Goal: Task Accomplishment & Management: Complete application form

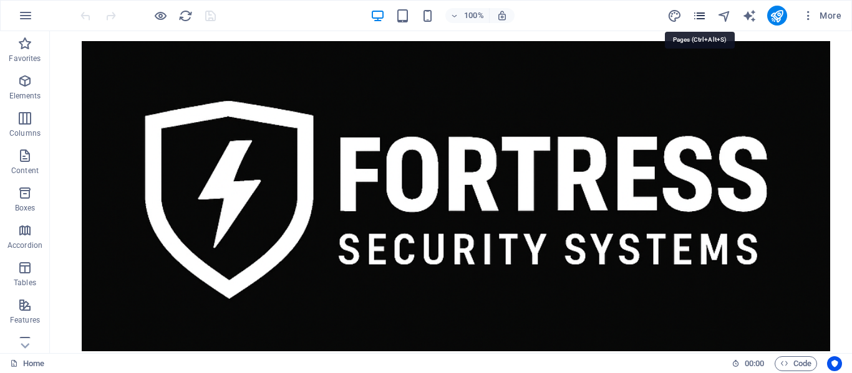
click at [702, 14] on icon "pages" at bounding box center [699, 16] width 14 height 14
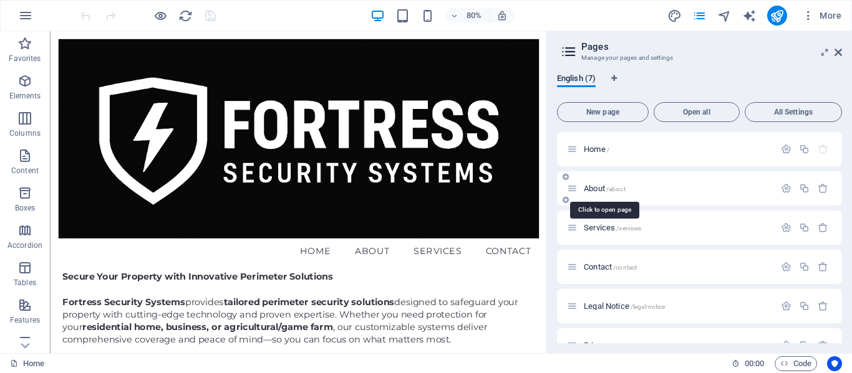
click at [592, 188] on span "About /about" at bounding box center [605, 188] width 42 height 9
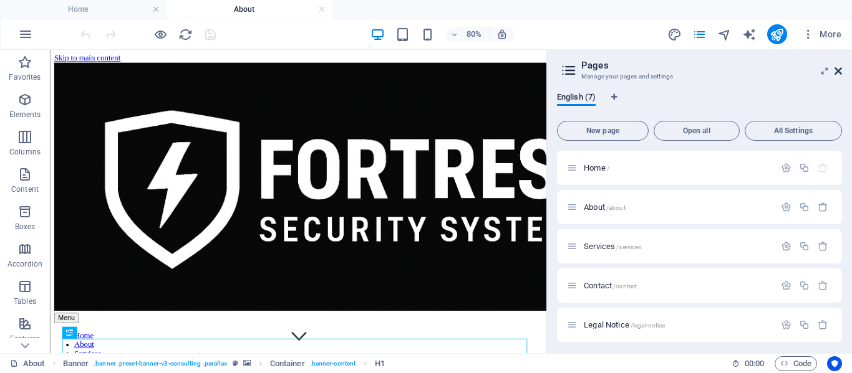
click at [837, 69] on icon at bounding box center [837, 71] width 7 height 10
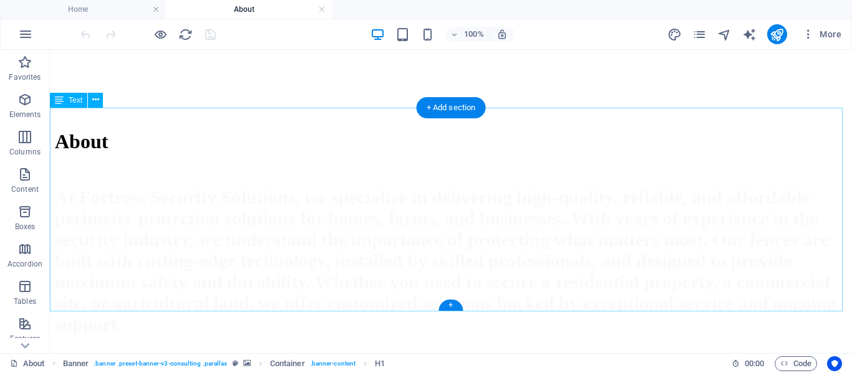
scroll to position [730, 0]
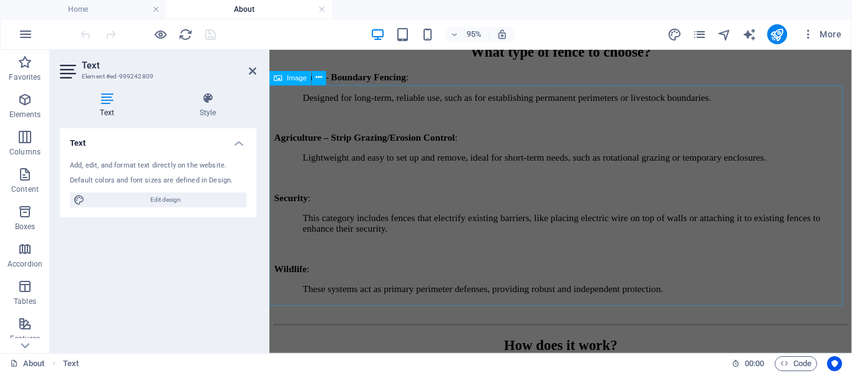
scroll to position [1088, 0]
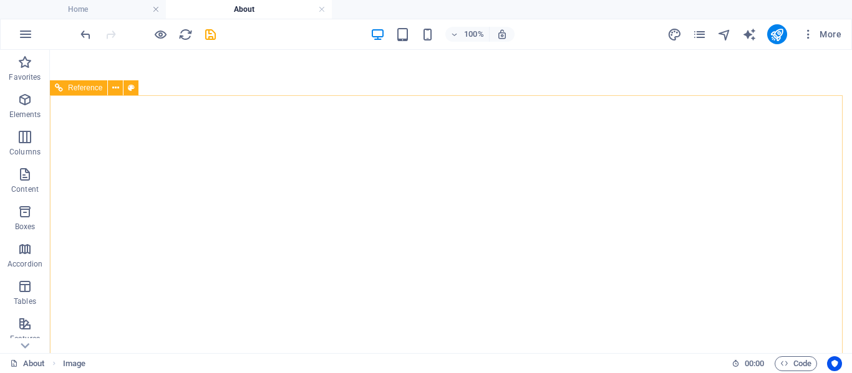
scroll to position [661, 0]
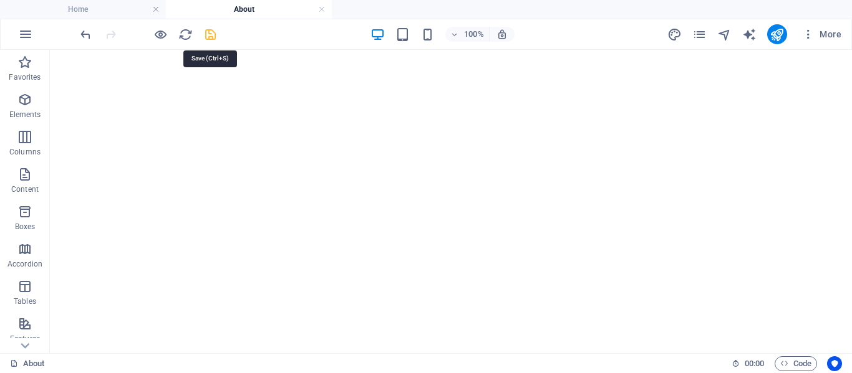
click at [209, 36] on icon "save" at bounding box center [210, 34] width 14 height 14
click at [775, 37] on icon "publish" at bounding box center [776, 34] width 14 height 14
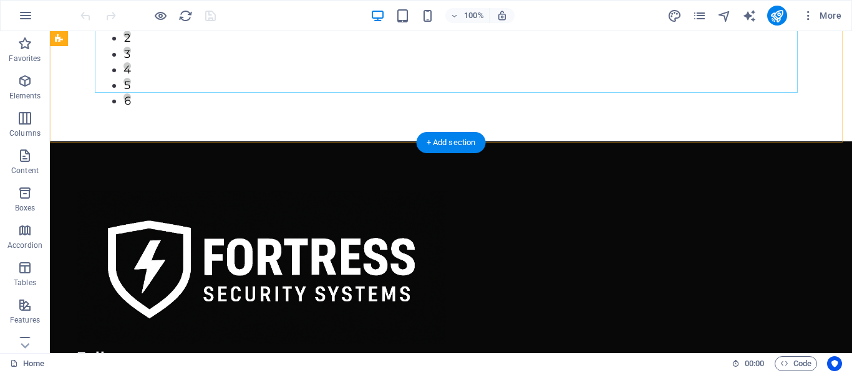
scroll to position [675, 0]
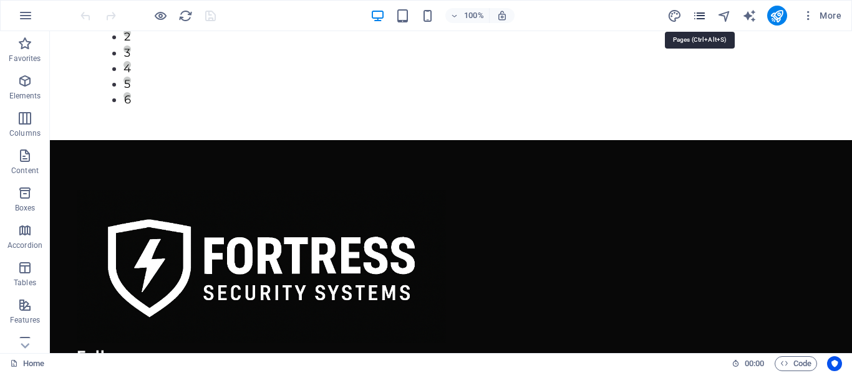
click at [701, 17] on icon "pages" at bounding box center [699, 16] width 14 height 14
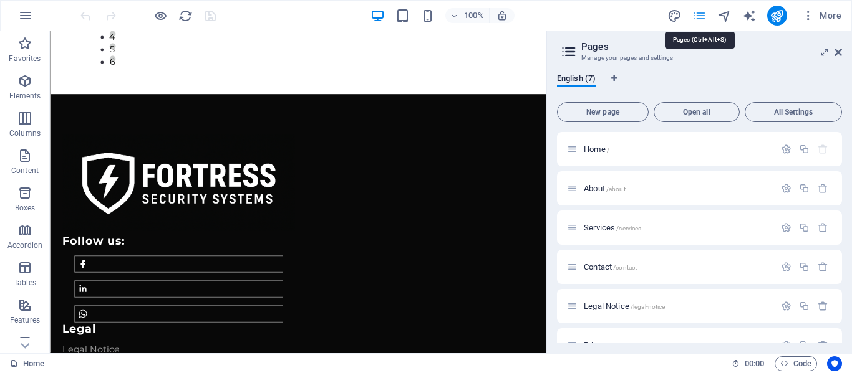
scroll to position [653, 0]
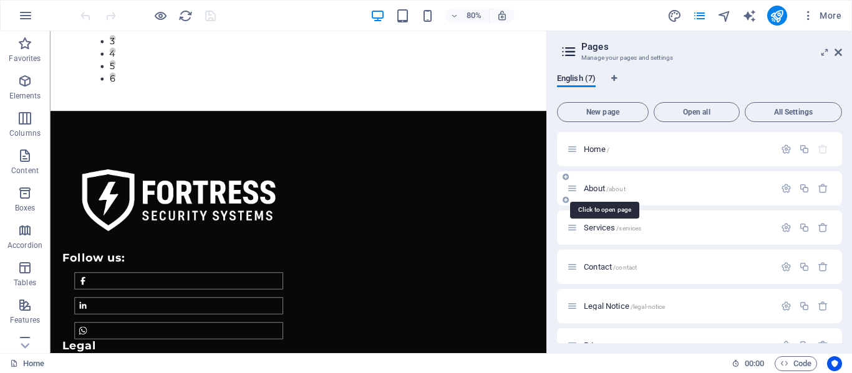
click at [590, 189] on span "About /about" at bounding box center [605, 188] width 42 height 9
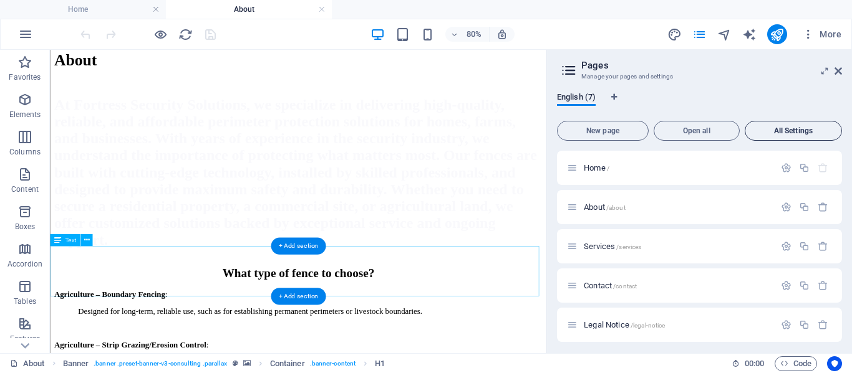
scroll to position [817, 0]
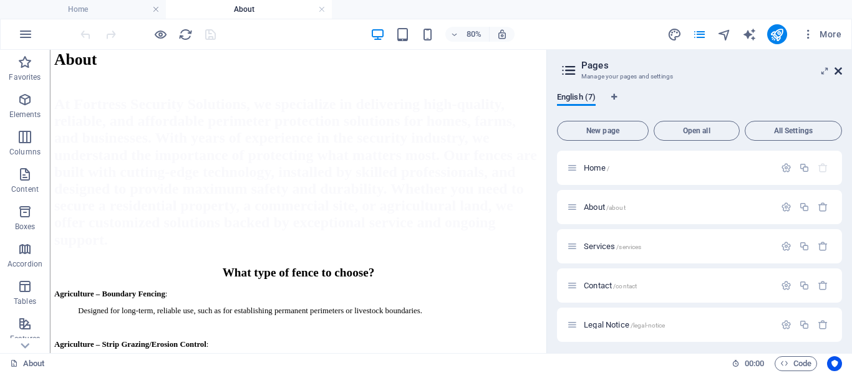
click at [836, 69] on icon at bounding box center [837, 71] width 7 height 10
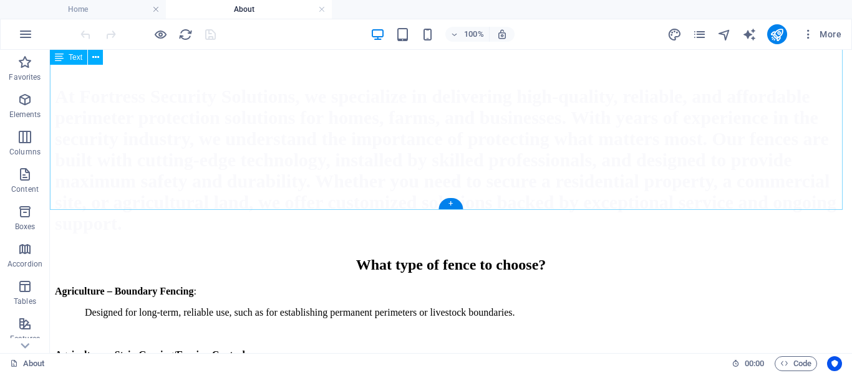
scroll to position [831, 0]
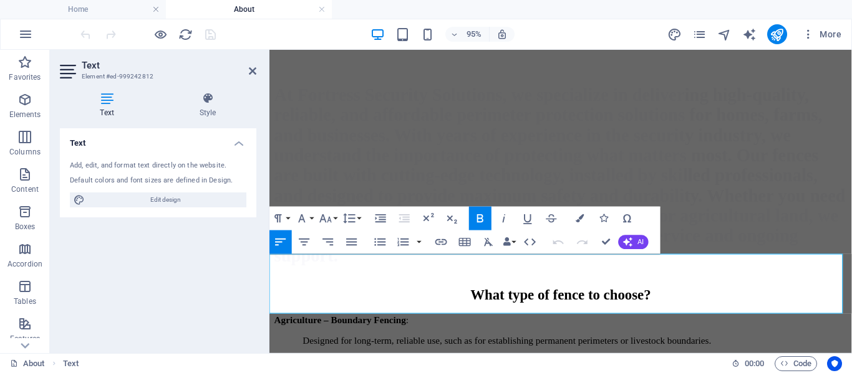
scroll to position [847, 0]
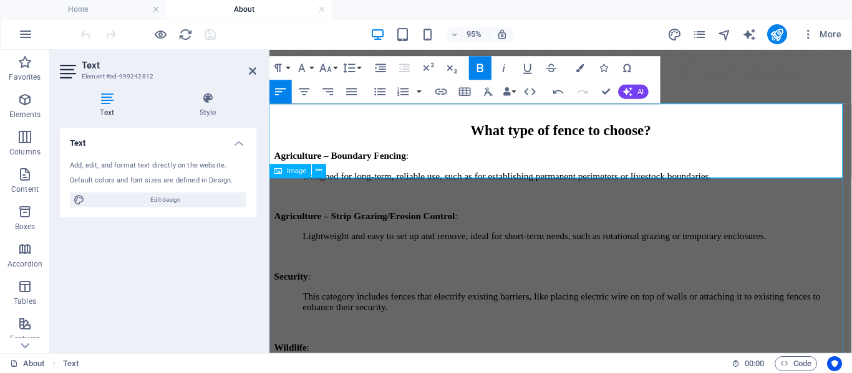
scroll to position [1005, 0]
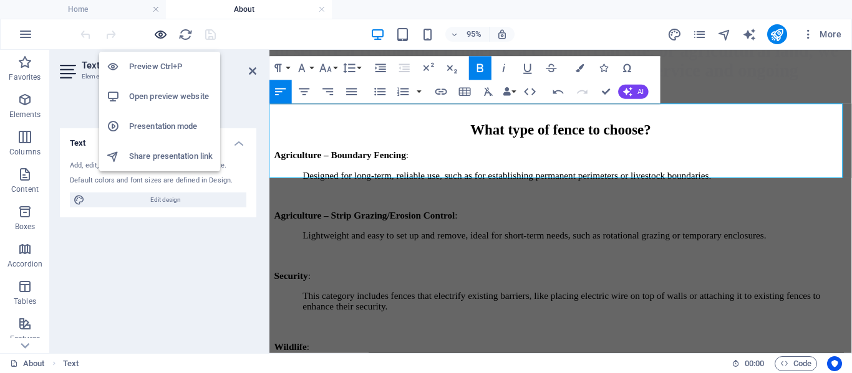
click at [161, 35] on icon "button" at bounding box center [160, 34] width 14 height 14
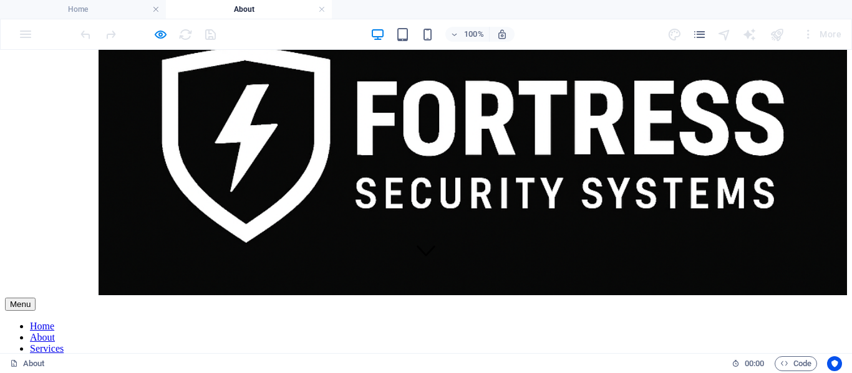
scroll to position [0, 0]
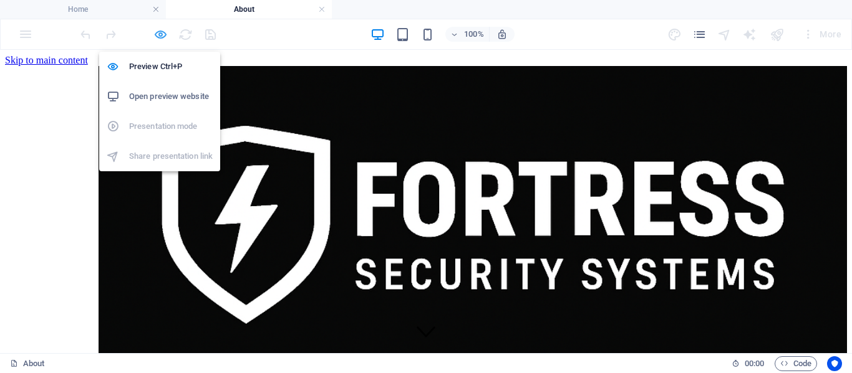
click at [159, 36] on icon "button" at bounding box center [160, 34] width 14 height 14
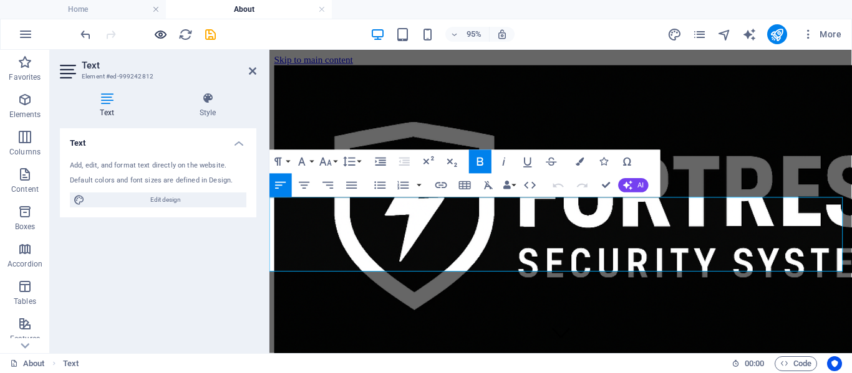
scroll to position [906, 0]
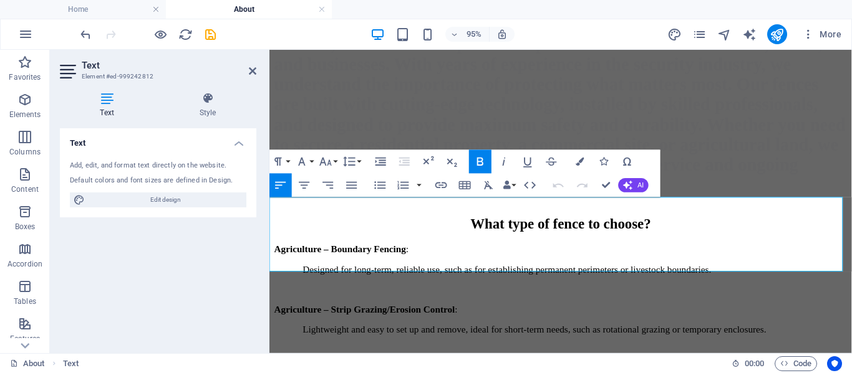
drag, startPoint x: 406, startPoint y: 263, endPoint x: 291, endPoint y: 213, distance: 125.1
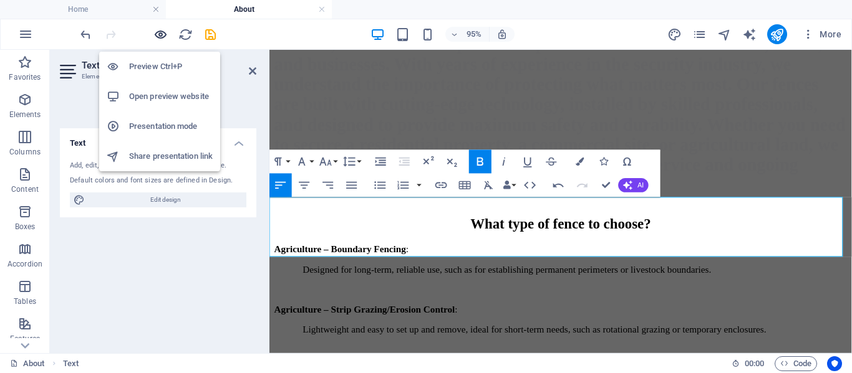
click at [159, 37] on icon "button" at bounding box center [160, 34] width 14 height 14
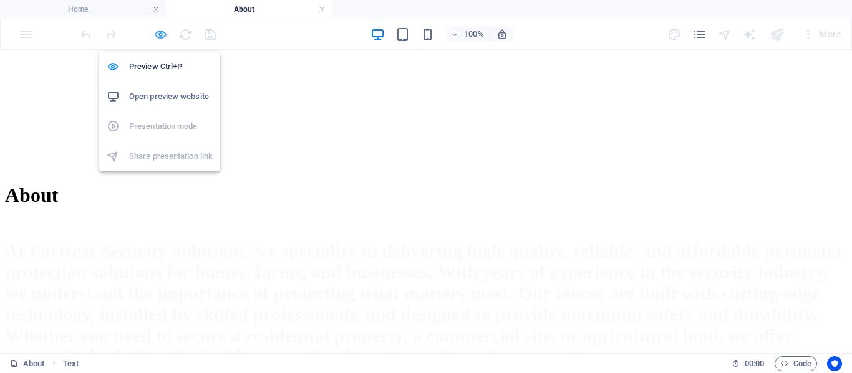
scroll to position [875, 0]
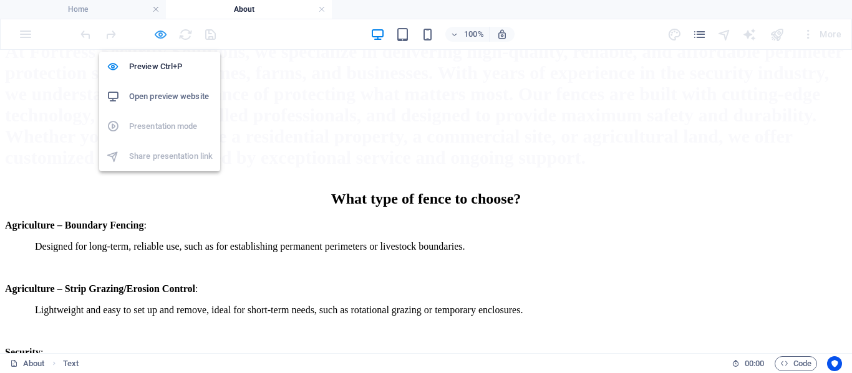
click at [162, 36] on icon "button" at bounding box center [160, 34] width 14 height 14
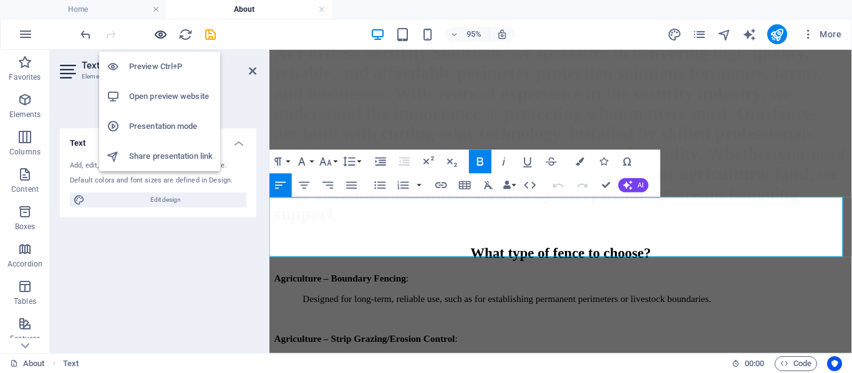
scroll to position [906, 0]
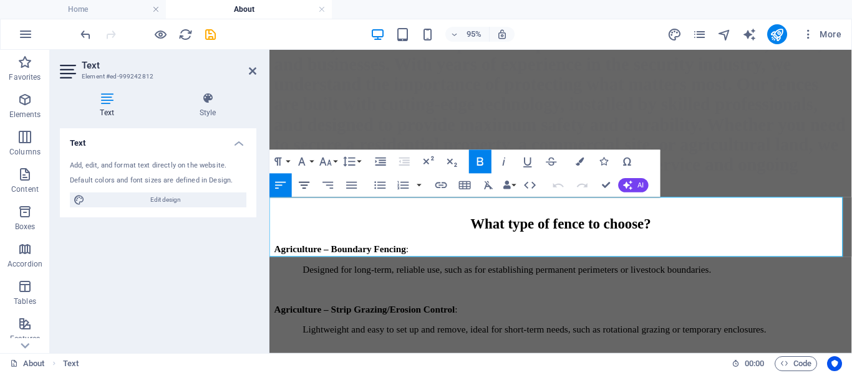
click at [307, 183] on icon "button" at bounding box center [304, 185] width 14 height 14
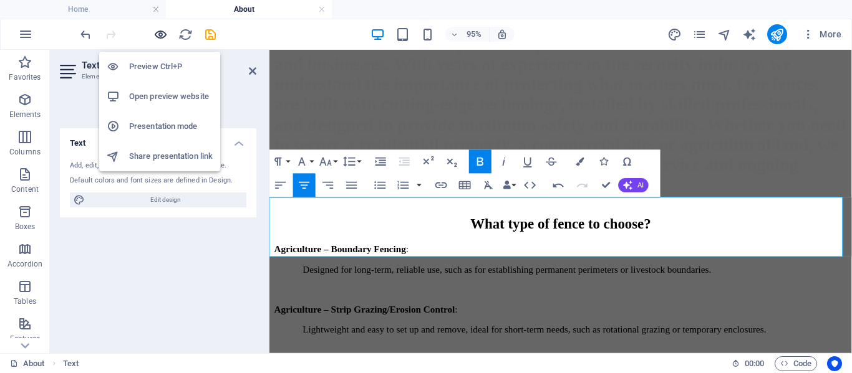
click at [158, 34] on icon "button" at bounding box center [160, 34] width 14 height 14
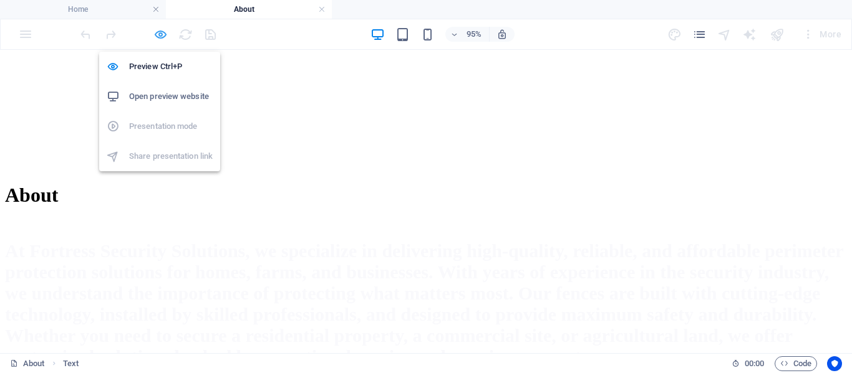
scroll to position [875, 0]
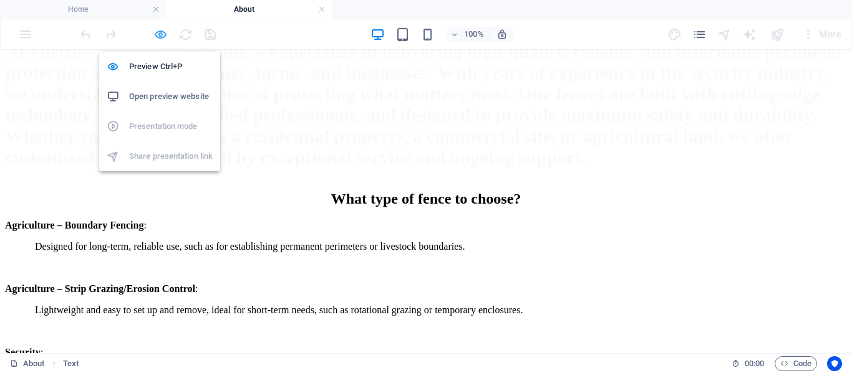
click at [158, 34] on icon "button" at bounding box center [160, 34] width 14 height 14
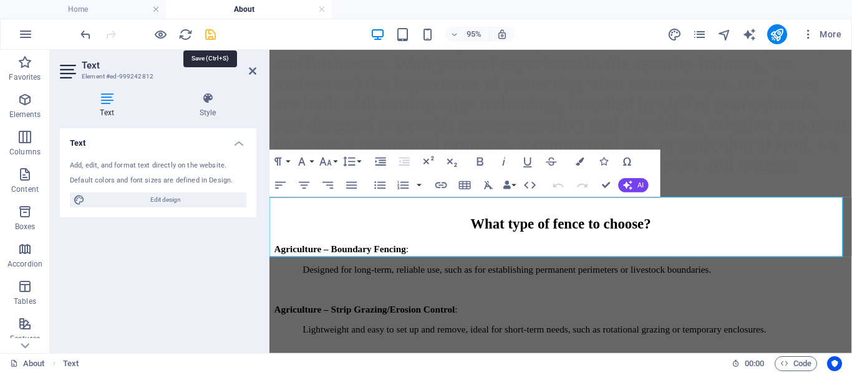
click at [208, 36] on icon "save" at bounding box center [210, 34] width 14 height 14
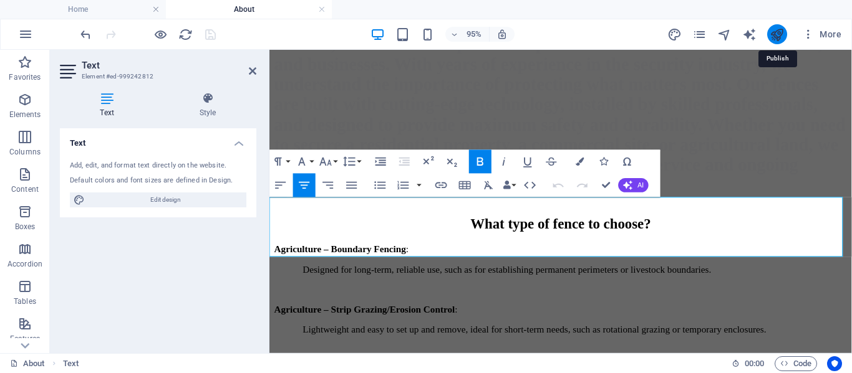
click at [779, 35] on icon "publish" at bounding box center [776, 34] width 14 height 14
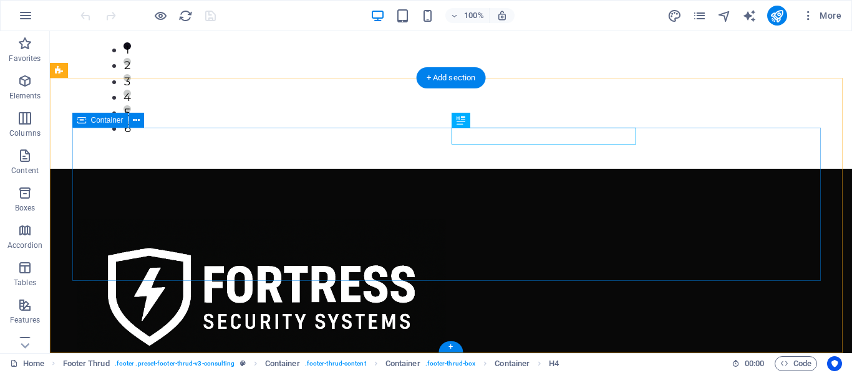
scroll to position [737, 0]
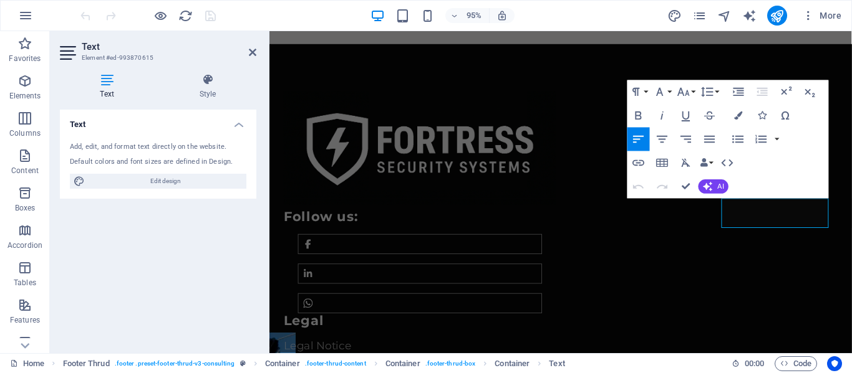
scroll to position [715, 0]
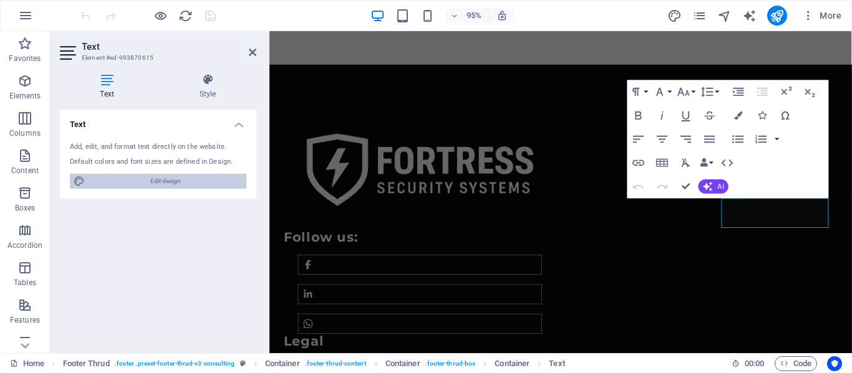
click at [163, 183] on span "Edit design" at bounding box center [166, 181] width 154 height 15
select select "900"
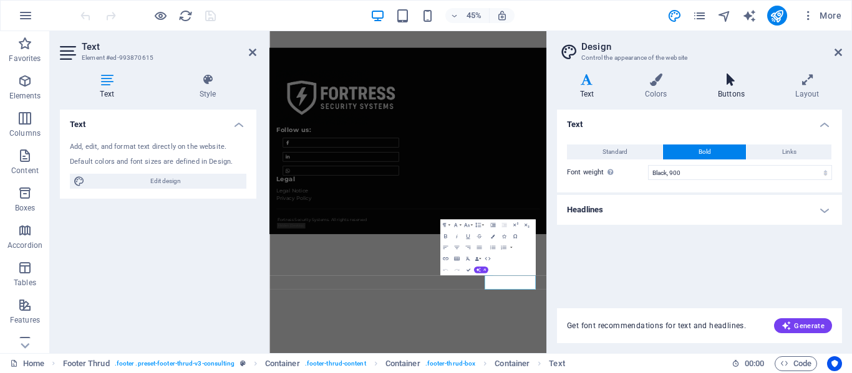
scroll to position [348, 0]
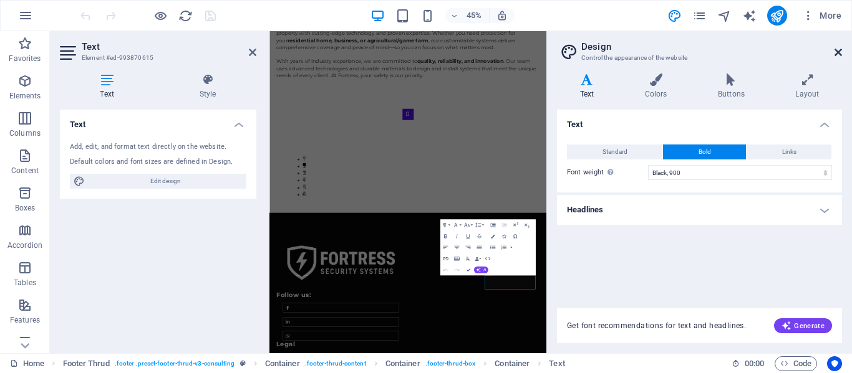
click at [837, 52] on icon at bounding box center [837, 52] width 7 height 10
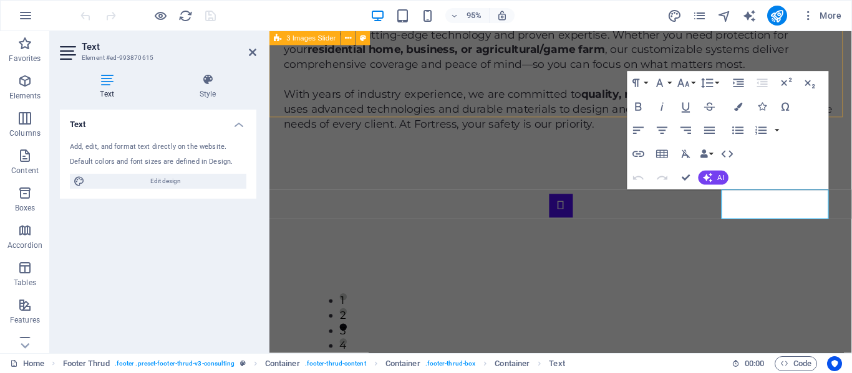
scroll to position [724, 0]
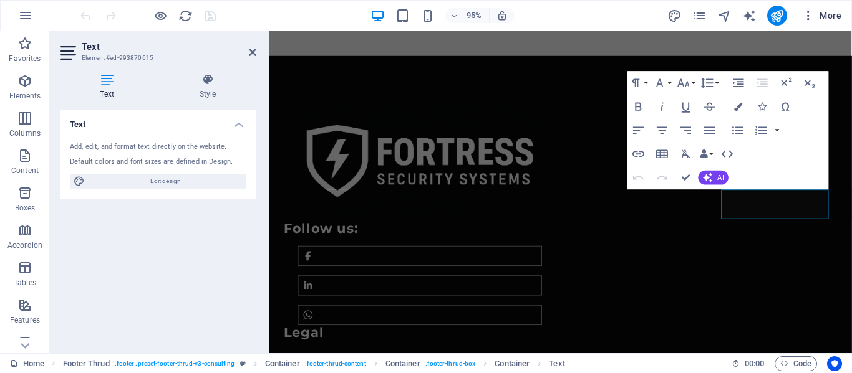
click at [835, 19] on span "More" at bounding box center [821, 15] width 39 height 12
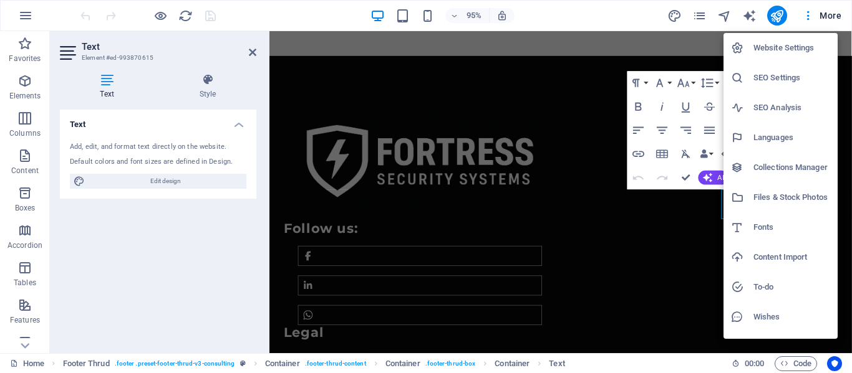
click at [760, 50] on h6 "Website Settings" at bounding box center [791, 48] width 77 height 15
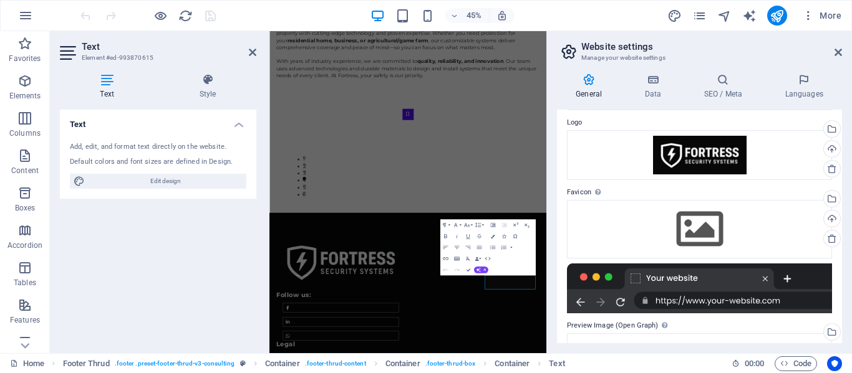
scroll to position [0, 0]
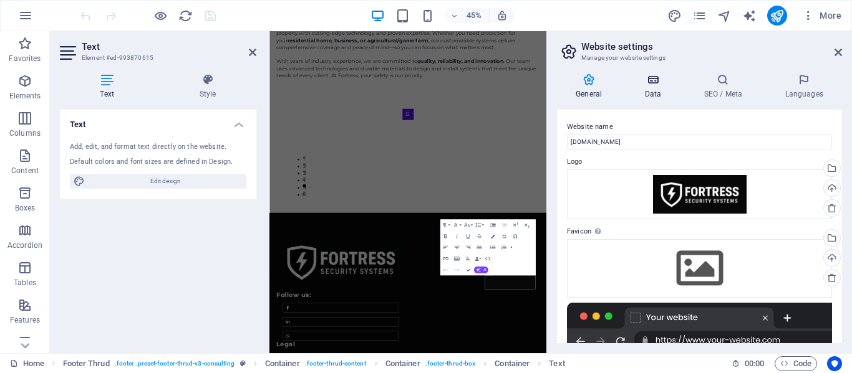
click at [652, 87] on h4 "Data" at bounding box center [654, 87] width 59 height 26
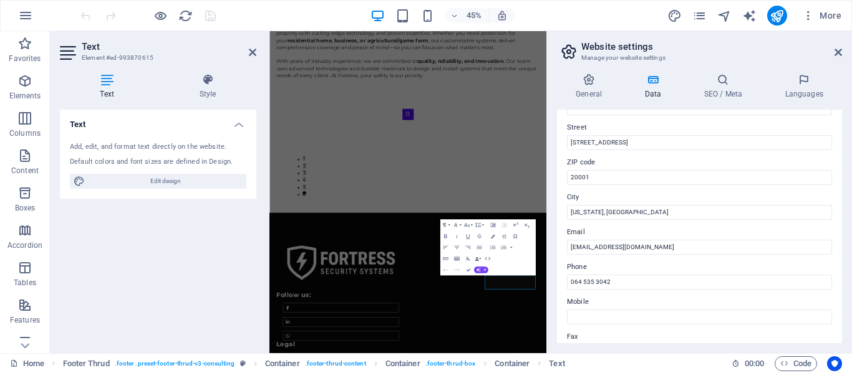
scroll to position [130, 0]
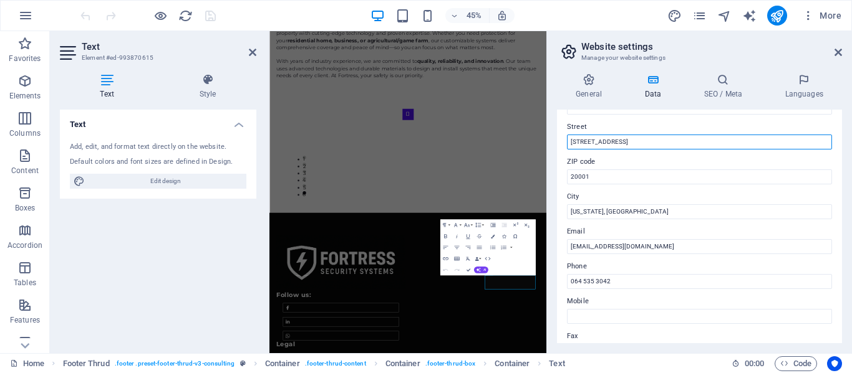
click at [620, 142] on input "401 F St NW" at bounding box center [699, 142] width 265 height 15
type input "4"
type input "Port Elizabeth"
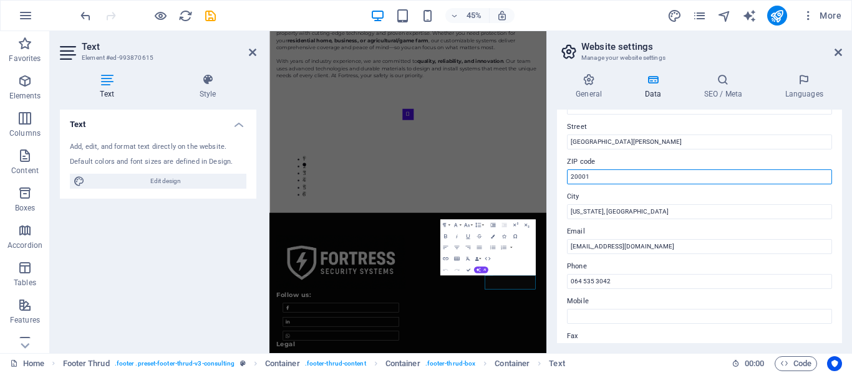
click at [602, 173] on input "20001" at bounding box center [699, 177] width 265 height 15
type input "2"
type input "6001"
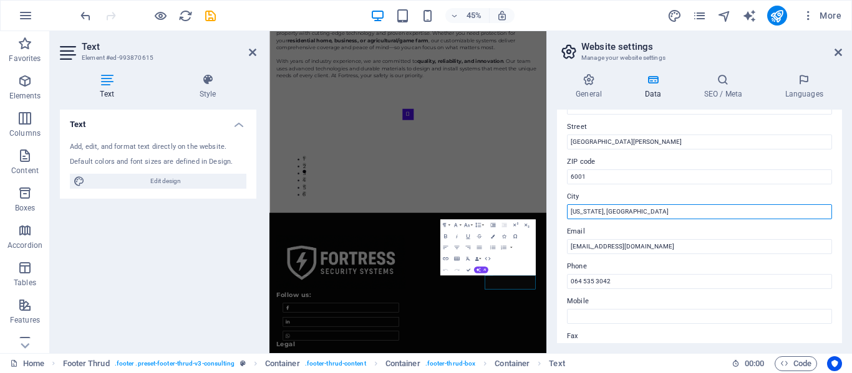
click at [625, 214] on input "Washington, DC" at bounding box center [699, 211] width 265 height 15
type input "W"
type input "Port Elizabeth"
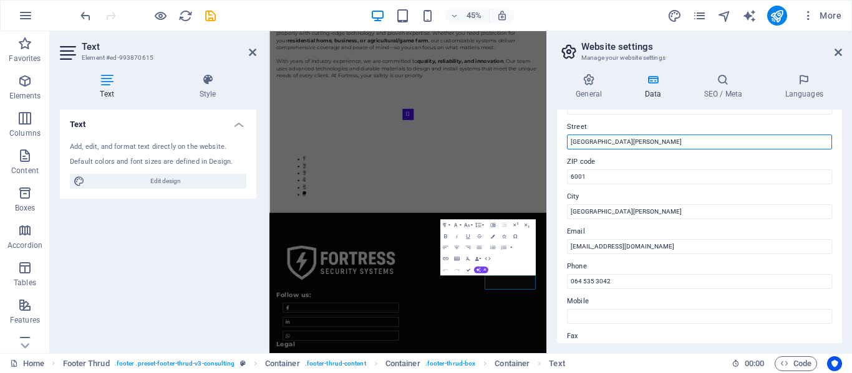
click at [613, 141] on input "Port Elizabeth" at bounding box center [699, 142] width 265 height 15
type input "P"
type input "1 Kock Street, Summerstrand"
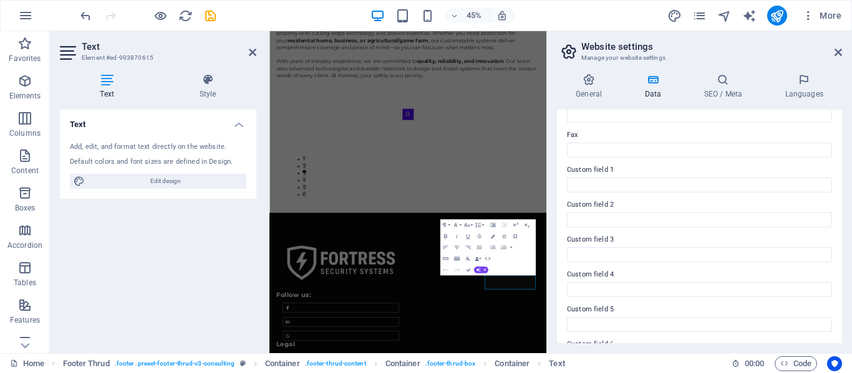
scroll to position [365, 0]
click at [212, 19] on icon "save" at bounding box center [210, 16] width 14 height 14
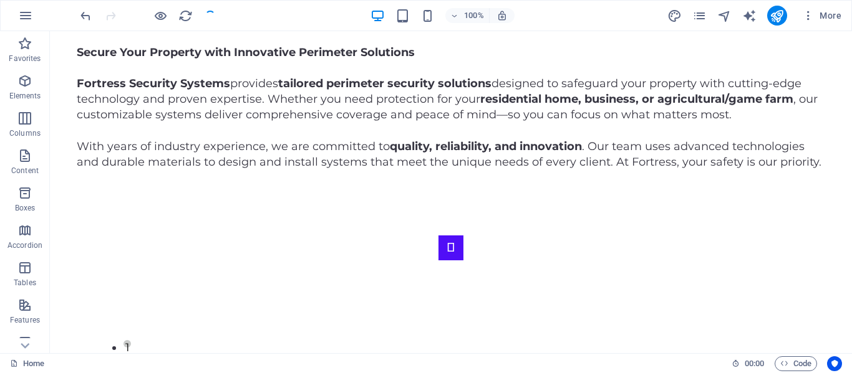
scroll to position [632, 0]
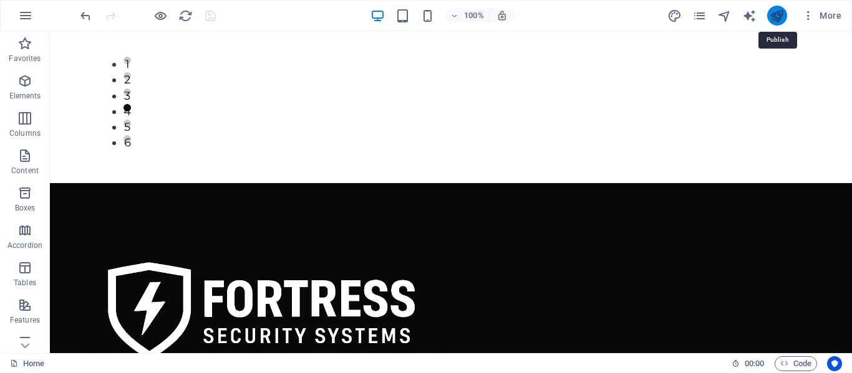
click at [771, 19] on icon "publish" at bounding box center [776, 16] width 14 height 14
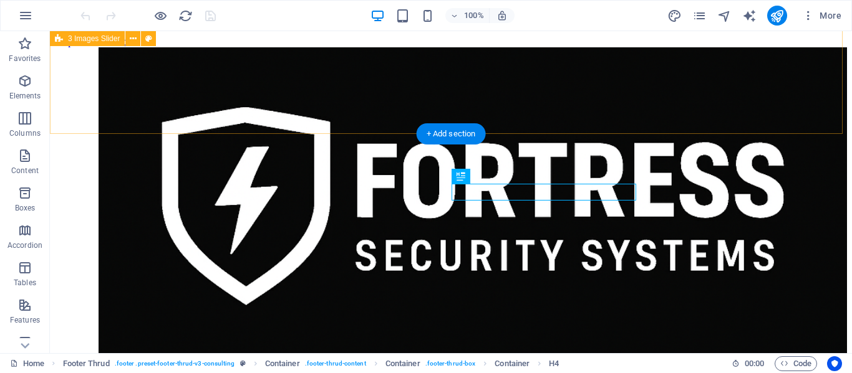
scroll to position [681, 0]
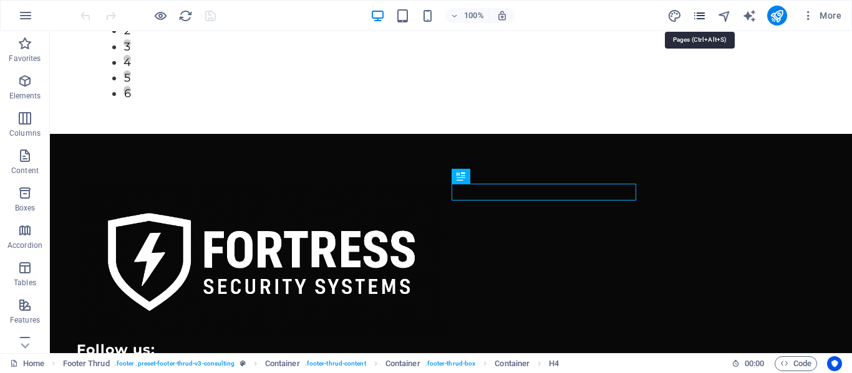
click at [702, 11] on icon "pages" at bounding box center [699, 16] width 14 height 14
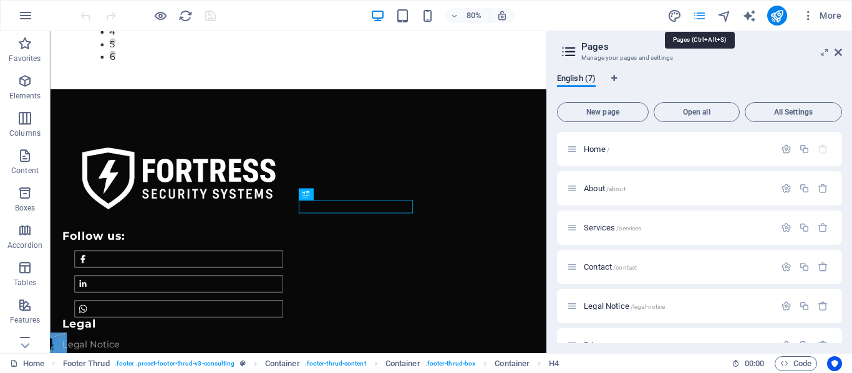
scroll to position [653, 0]
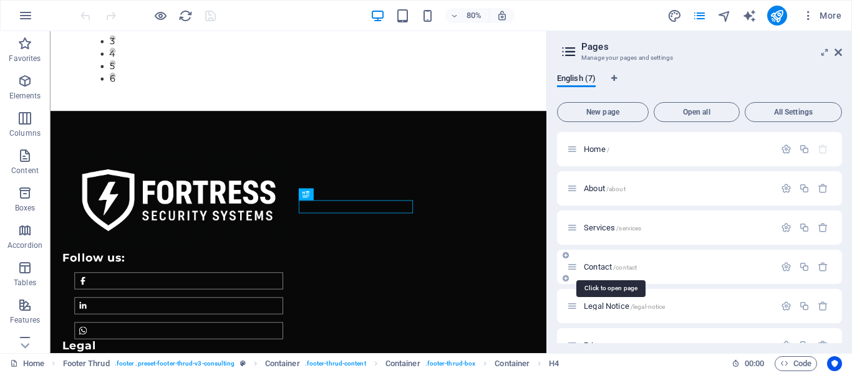
click at [597, 264] on span "Contact /contact" at bounding box center [610, 266] width 53 height 9
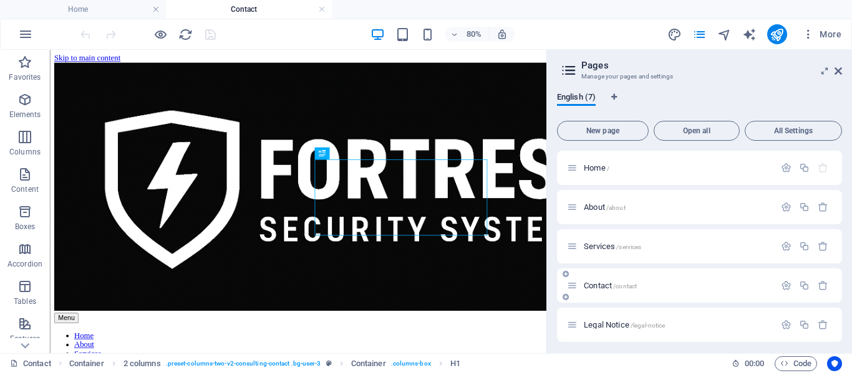
scroll to position [292, 0]
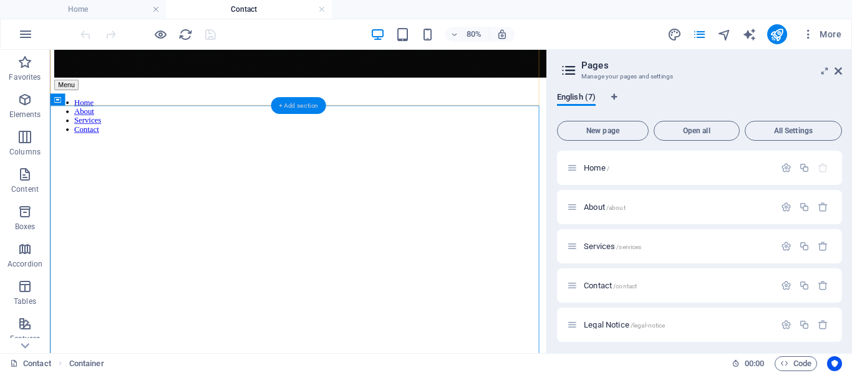
click at [281, 103] on div "+ Add section" at bounding box center [298, 105] width 55 height 17
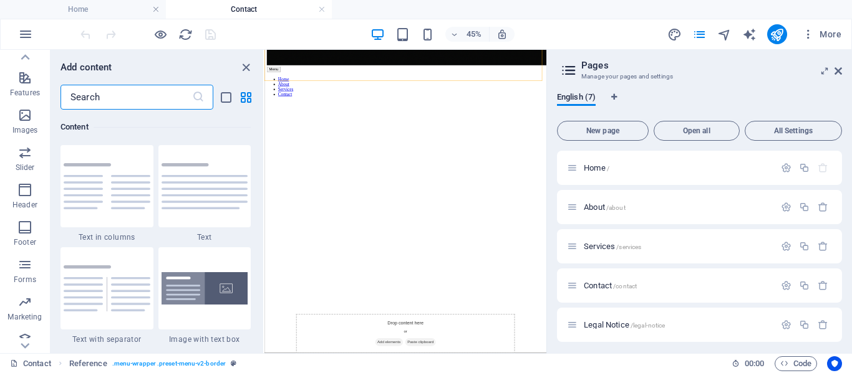
scroll to position [257, 0]
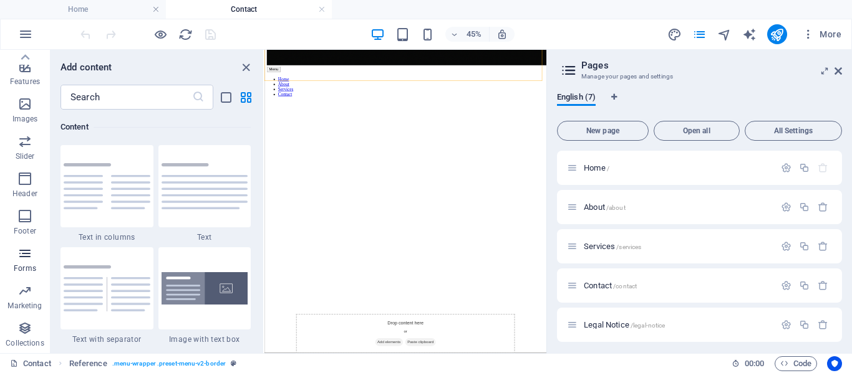
click at [27, 254] on icon "button" at bounding box center [24, 253] width 15 height 15
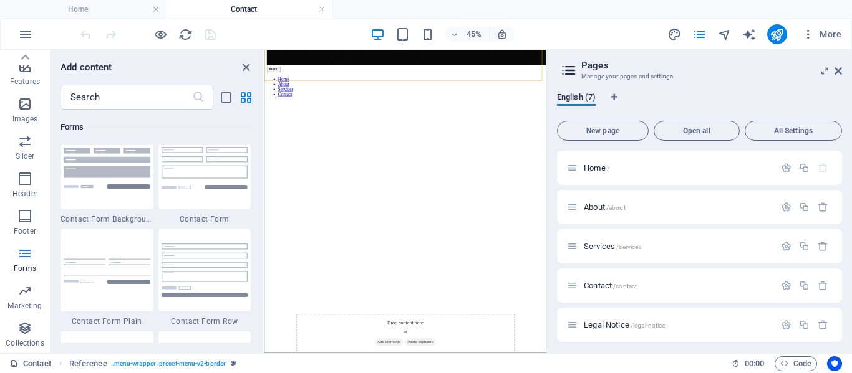
scroll to position [9121, 0]
click at [100, 186] on img at bounding box center [107, 167] width 87 height 41
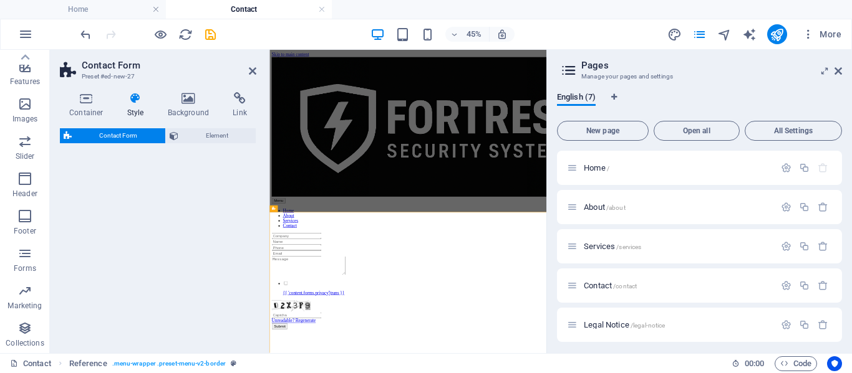
select select "rem"
select select "preset-contact-form-v3-background"
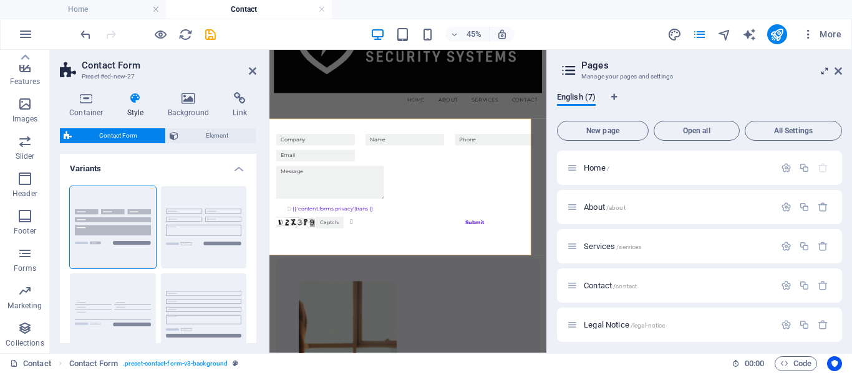
scroll to position [208, 26]
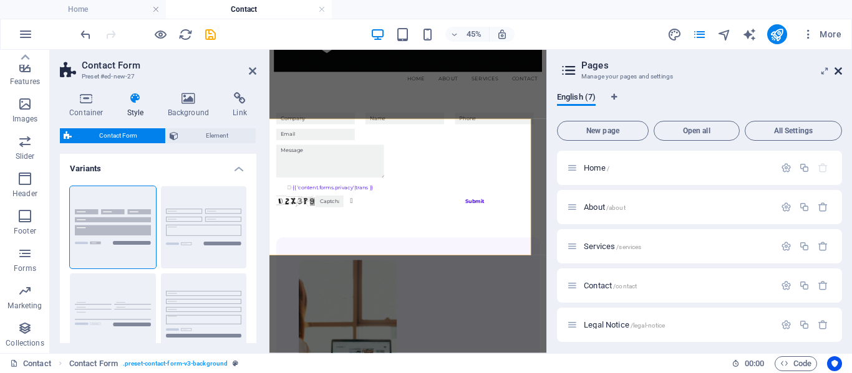
click at [839, 70] on icon at bounding box center [837, 71] width 7 height 10
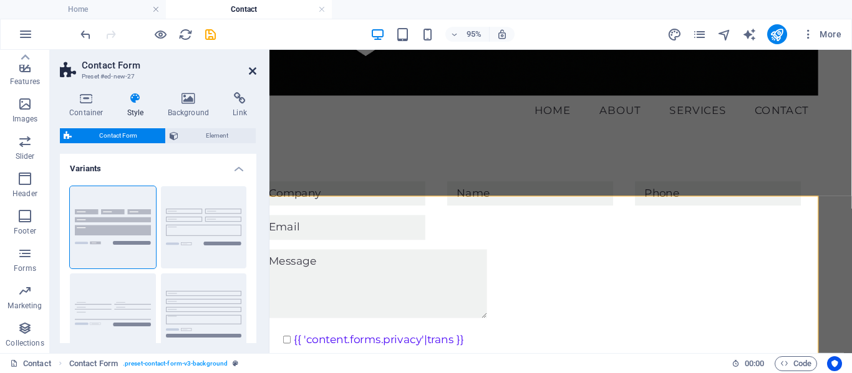
click at [250, 70] on icon at bounding box center [252, 71] width 7 height 10
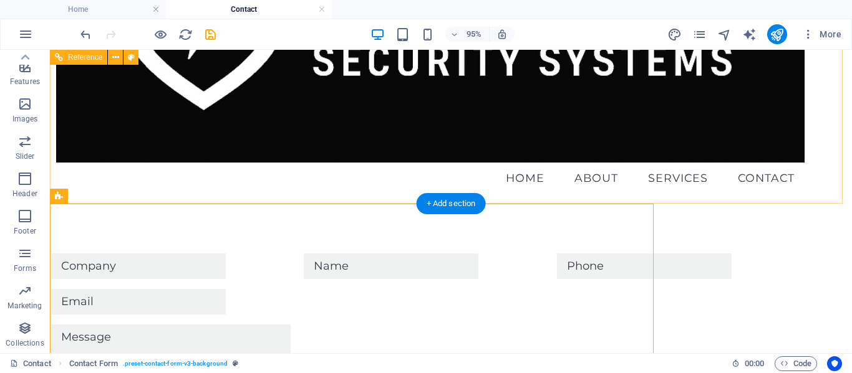
scroll to position [208, 0]
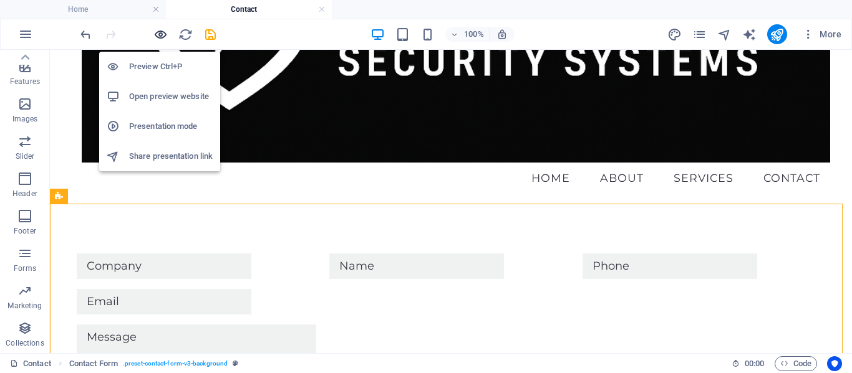
click at [158, 36] on icon "button" at bounding box center [160, 34] width 14 height 14
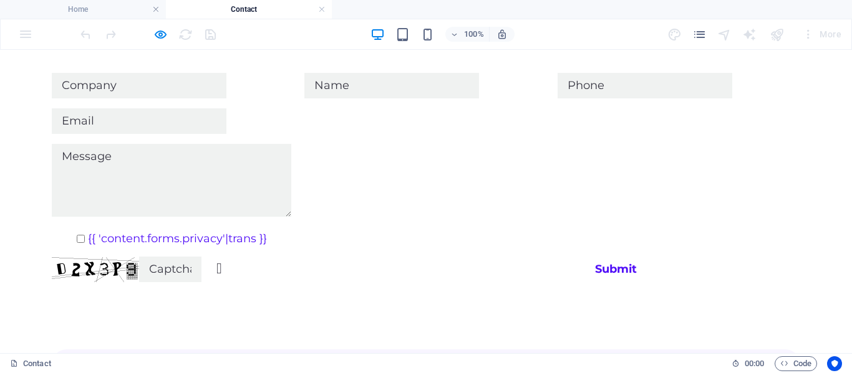
scroll to position [336, 0]
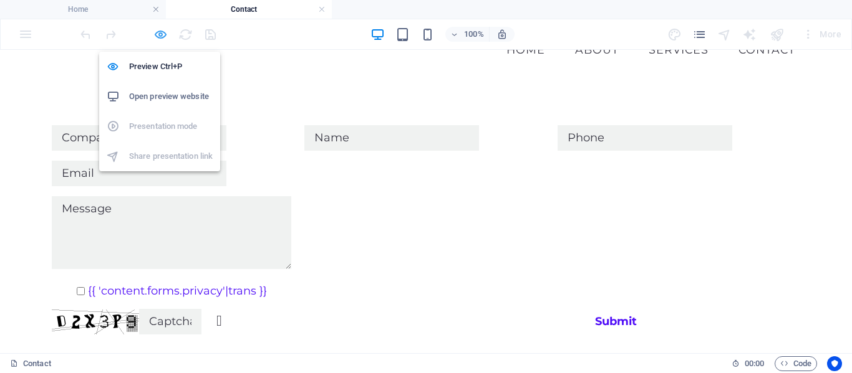
click at [163, 34] on icon "button" at bounding box center [160, 34] width 14 height 14
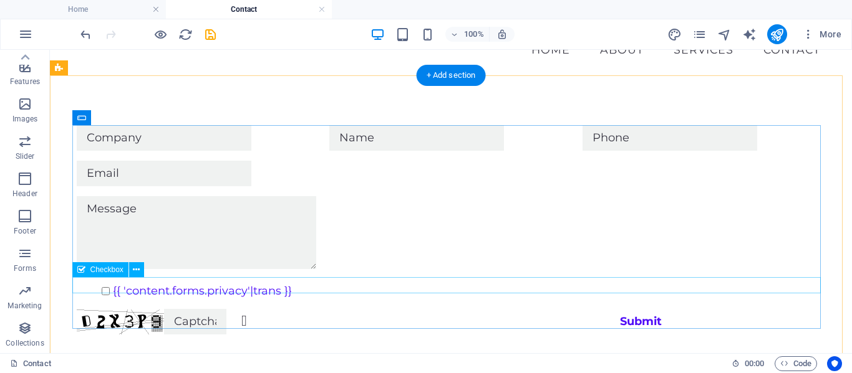
click at [236, 284] on div "{{ 'content.forms.privacy'|trans }}" at bounding box center [451, 292] width 748 height 16
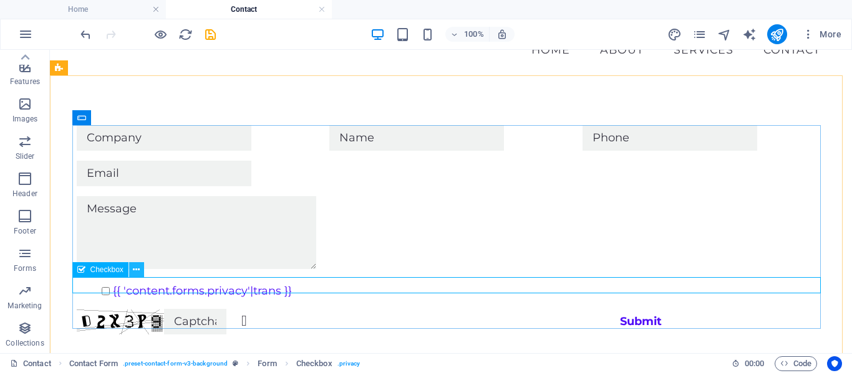
click at [133, 272] on icon at bounding box center [136, 270] width 7 height 13
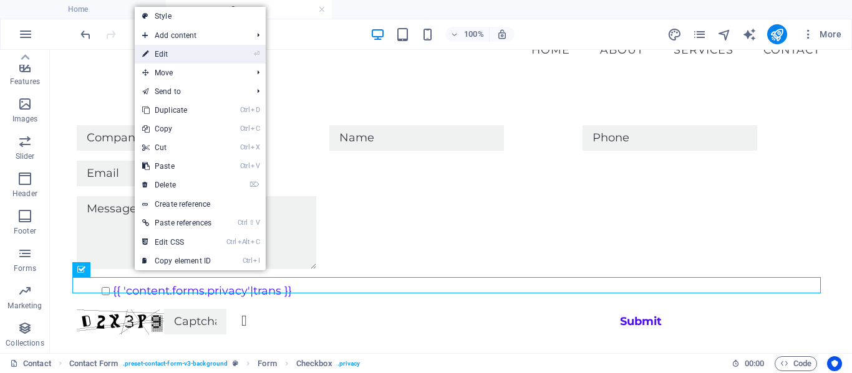
click at [172, 52] on link "⏎ Edit" at bounding box center [177, 54] width 84 height 19
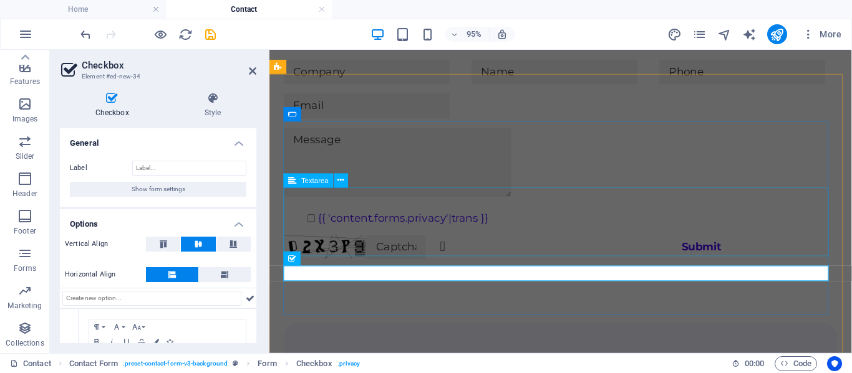
click at [493, 209] on div at bounding box center [575, 170] width 583 height 77
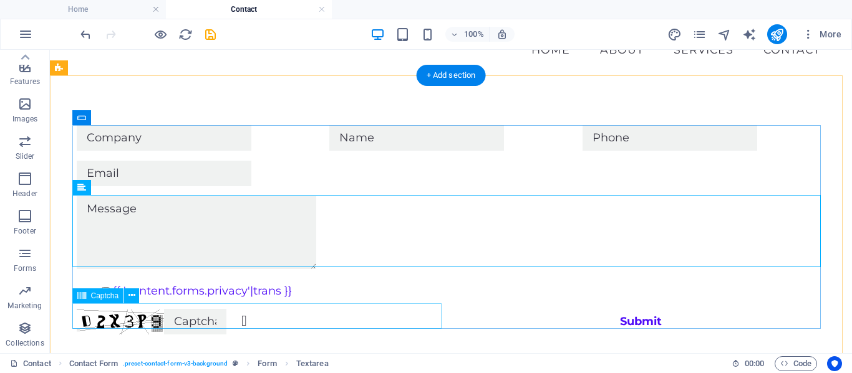
click at [171, 316] on div "Unreadable? Regenerate" at bounding box center [261, 322] width 369 height 26
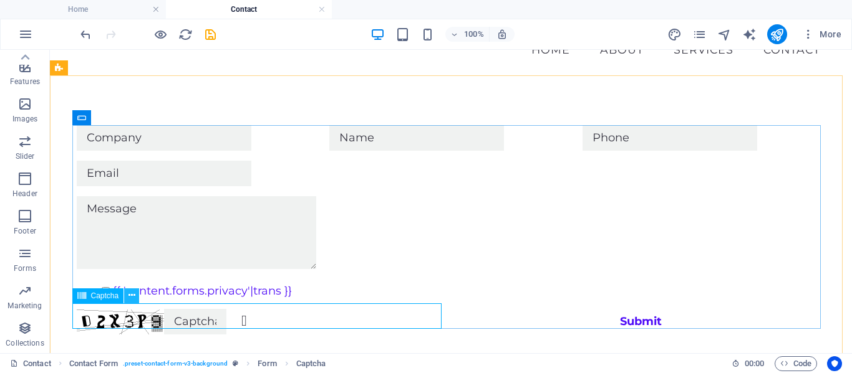
click at [134, 293] on icon at bounding box center [131, 295] width 7 height 13
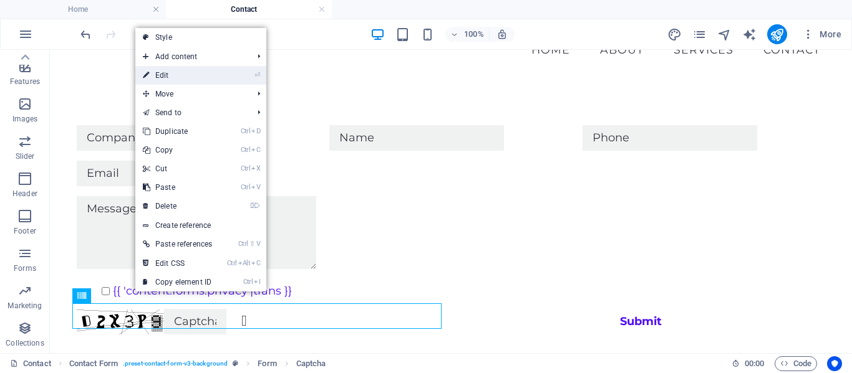
click at [171, 79] on link "⏎ Edit" at bounding box center [177, 75] width 84 height 19
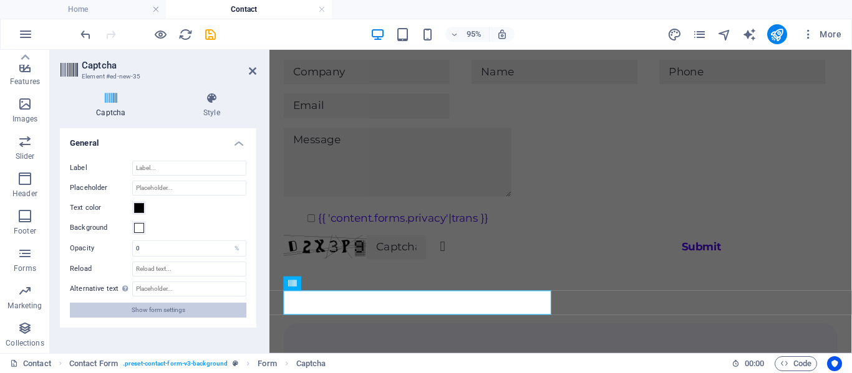
click at [172, 309] on span "Show form settings" at bounding box center [159, 310] width 54 height 15
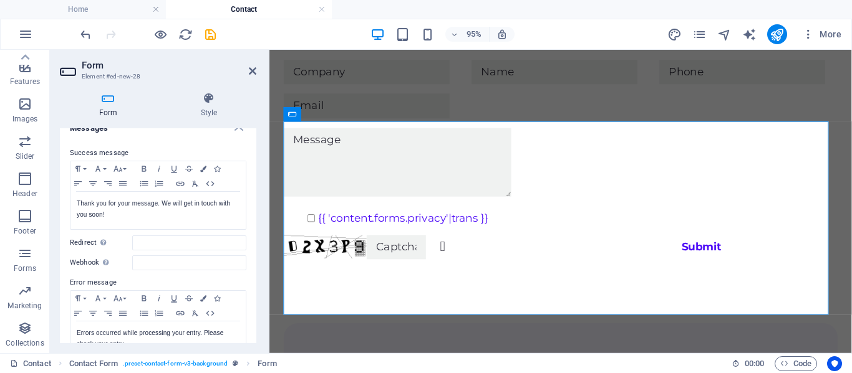
scroll to position [97, 0]
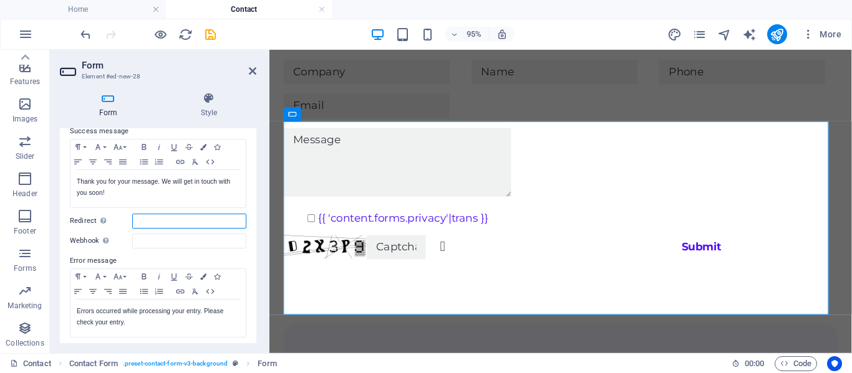
click at [154, 224] on input "Redirect Define a redirect target upon successful form submission; for example,…" at bounding box center [189, 221] width 114 height 15
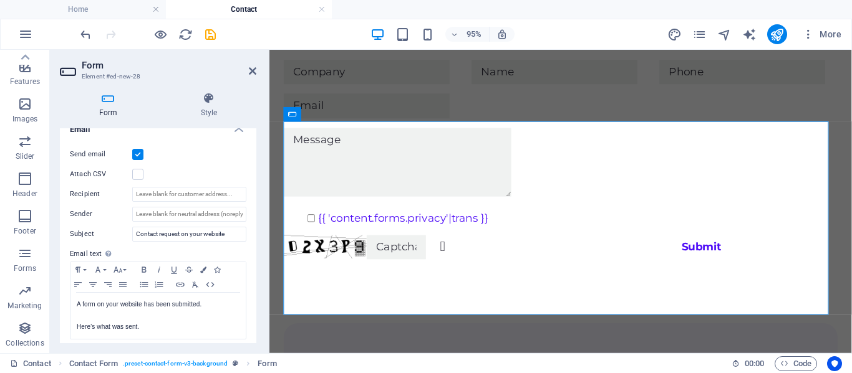
scroll to position [334, 0]
click at [178, 195] on input "Recipient" at bounding box center [189, 193] width 114 height 15
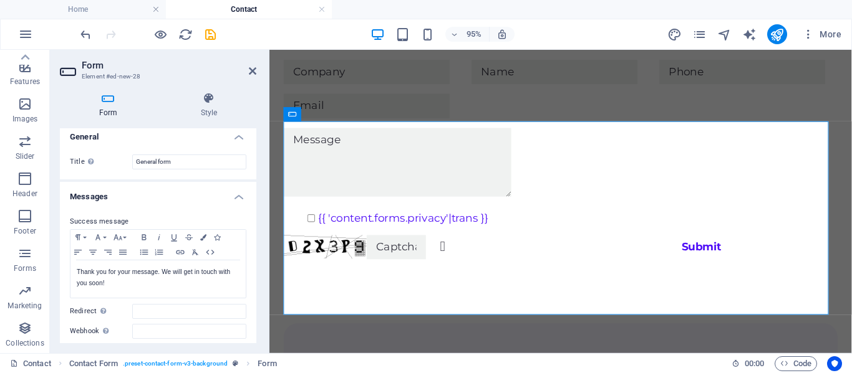
scroll to position [0, 0]
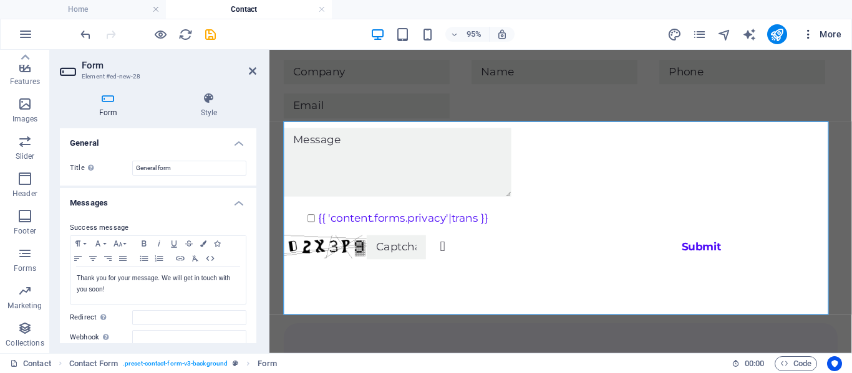
click at [829, 34] on span "More" at bounding box center [821, 34] width 39 height 12
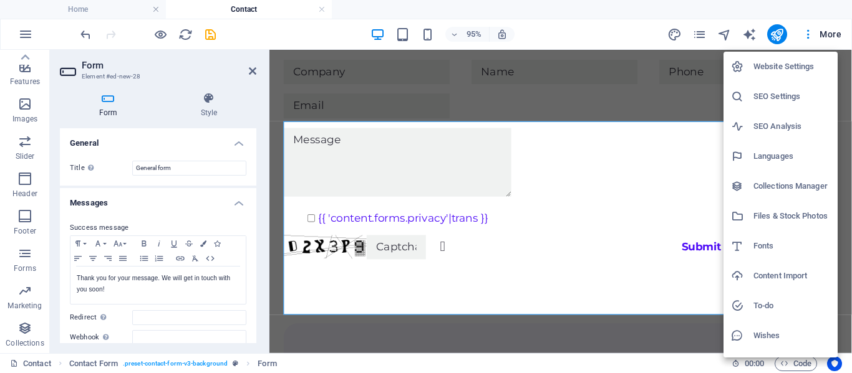
click at [770, 64] on h6 "Website Settings" at bounding box center [791, 66] width 77 height 15
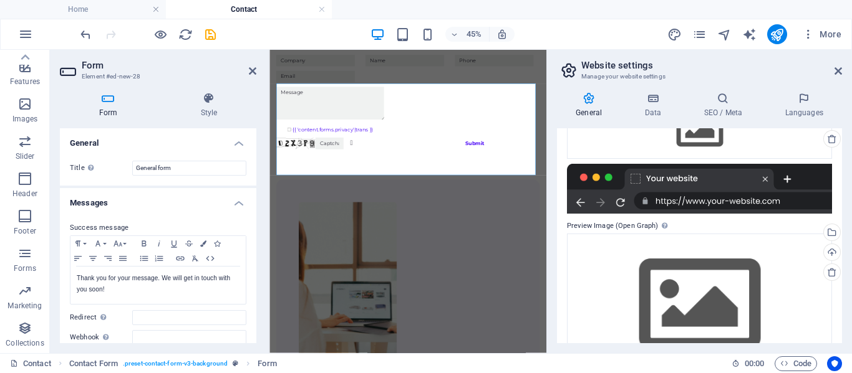
scroll to position [201, 0]
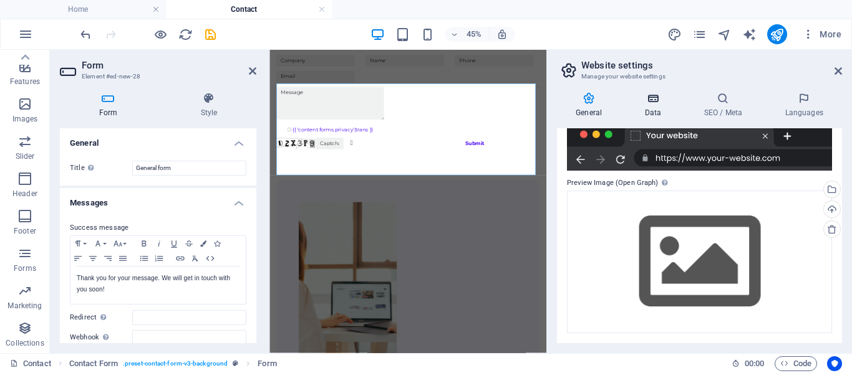
click at [655, 108] on h4 "Data" at bounding box center [654, 105] width 59 height 26
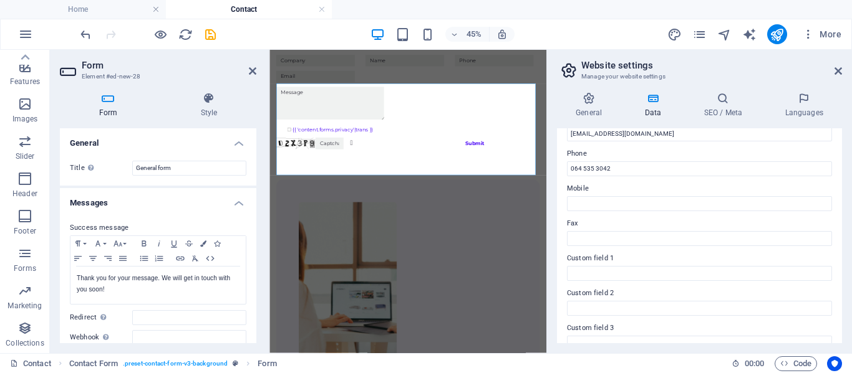
scroll to position [0, 0]
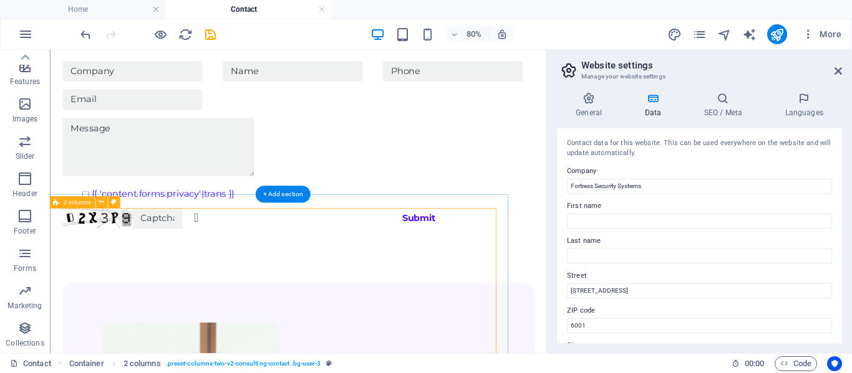
scroll to position [484, 39]
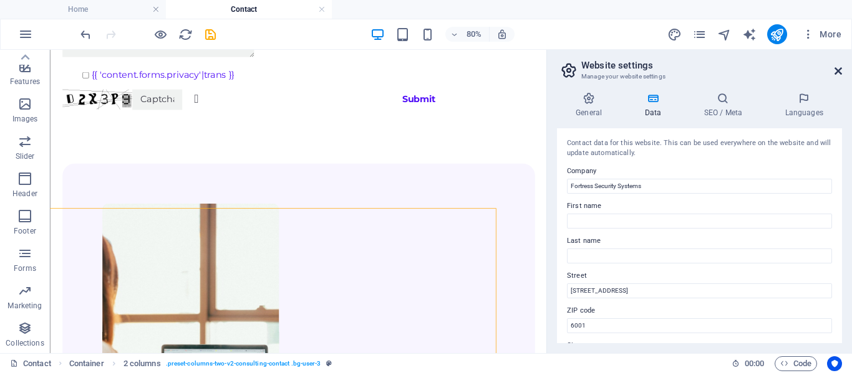
click at [835, 72] on icon at bounding box center [837, 71] width 7 height 10
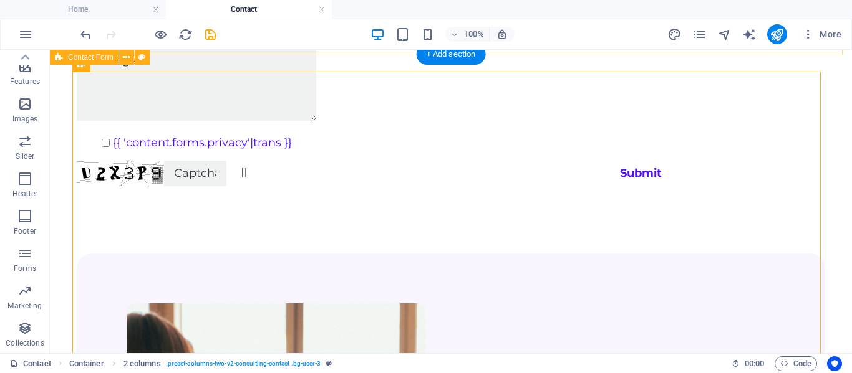
scroll to position [668, 0]
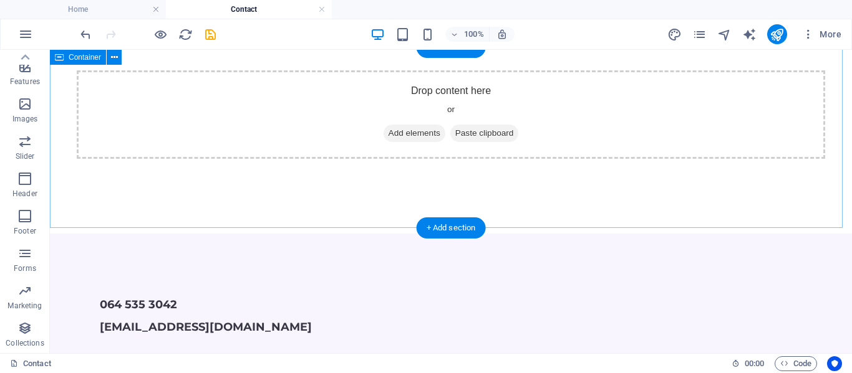
click at [609, 115] on div "Drop content here or Add elements Paste clipboard" at bounding box center [451, 114] width 748 height 89
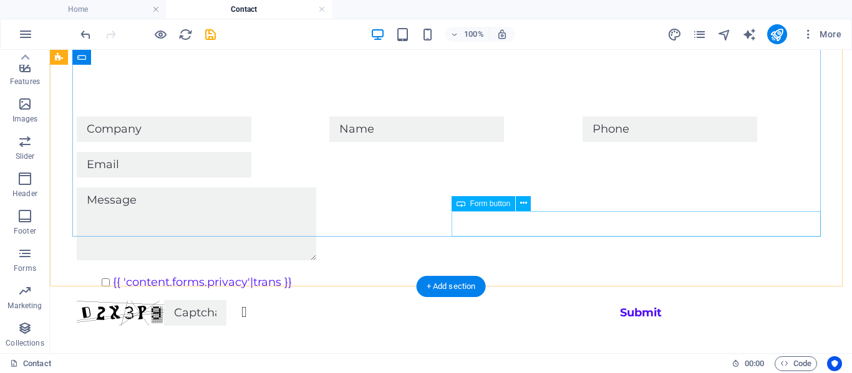
scroll to position [428, 0]
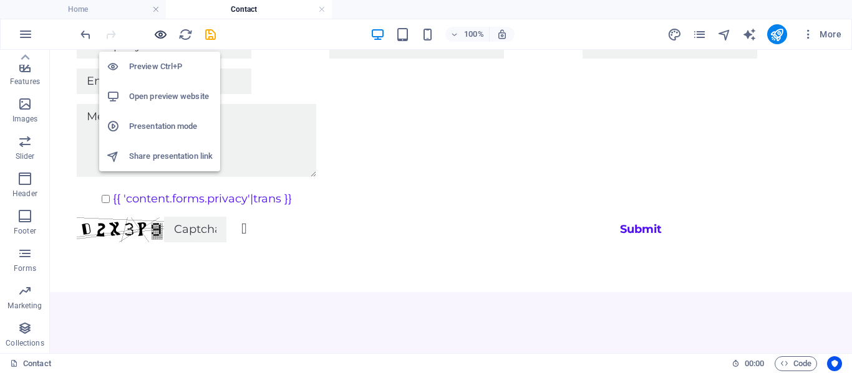
click at [160, 38] on icon "button" at bounding box center [160, 34] width 14 height 14
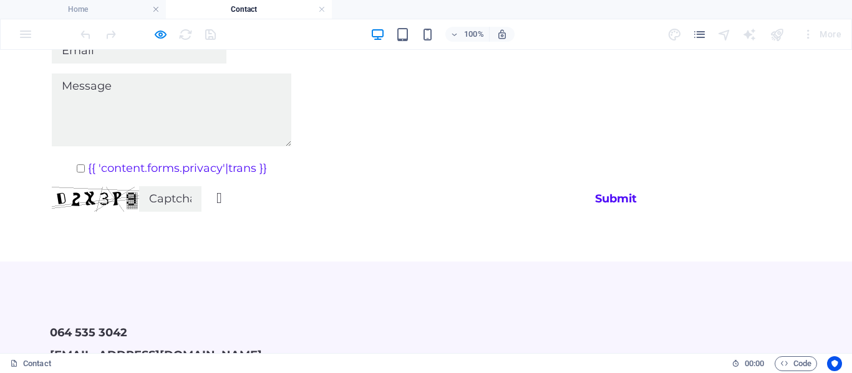
scroll to position [463, 0]
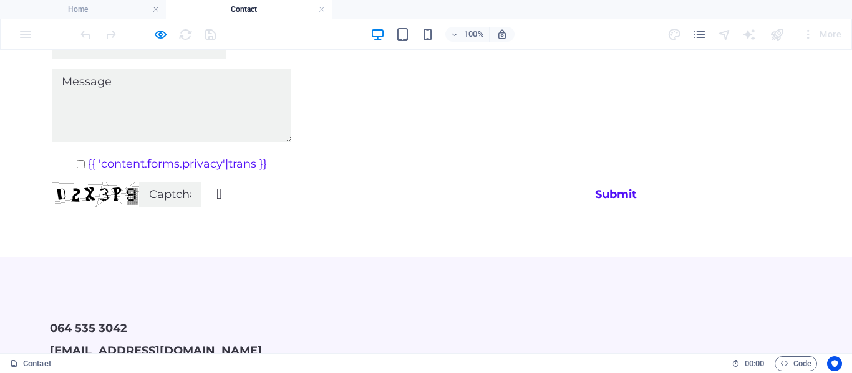
click at [77, 160] on input "{{ 'content.forms.privacy'|trans }}" at bounding box center [81, 164] width 8 height 8
checkbox input "true"
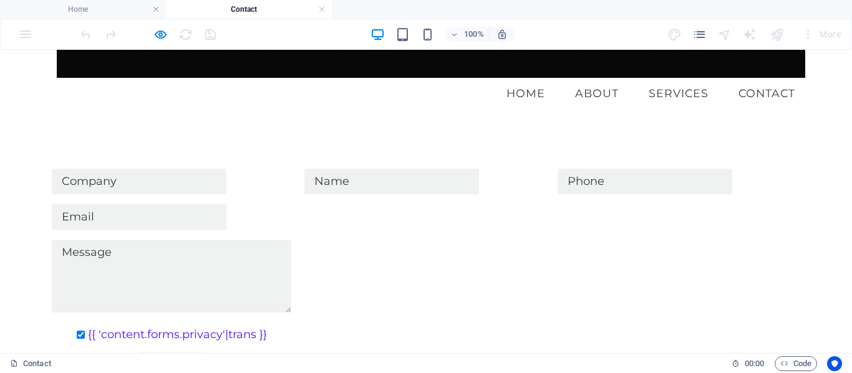
scroll to position [291, 0]
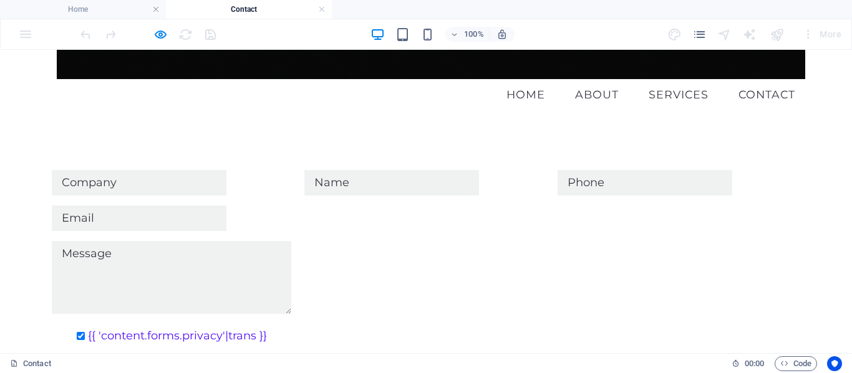
click at [314, 154] on div "{{ 'content.forms.privacy'|trans }} Unreadable? Regenerate Submit" at bounding box center [426, 275] width 852 height 310
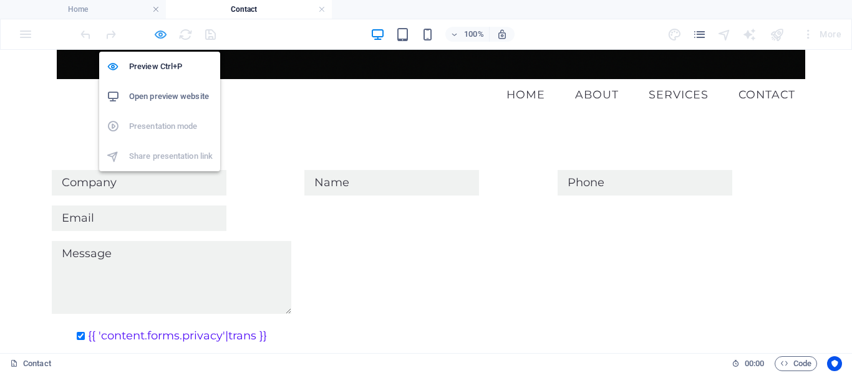
drag, startPoint x: 159, startPoint y: 37, endPoint x: 367, endPoint y: 84, distance: 213.4
click at [159, 37] on icon "button" at bounding box center [160, 34] width 14 height 14
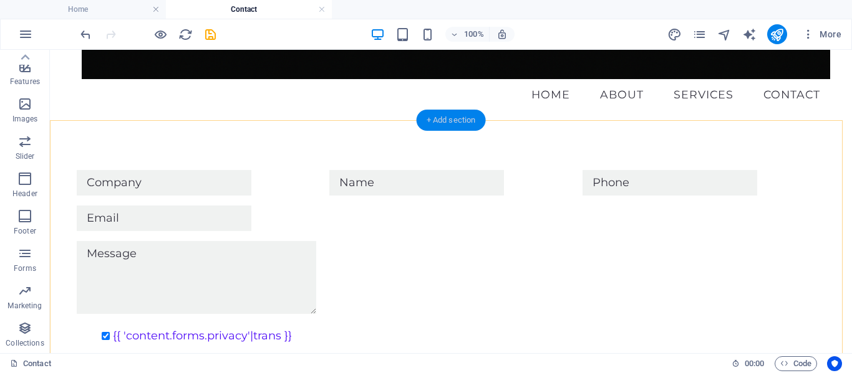
click at [456, 125] on div "+ Add section" at bounding box center [450, 120] width 69 height 21
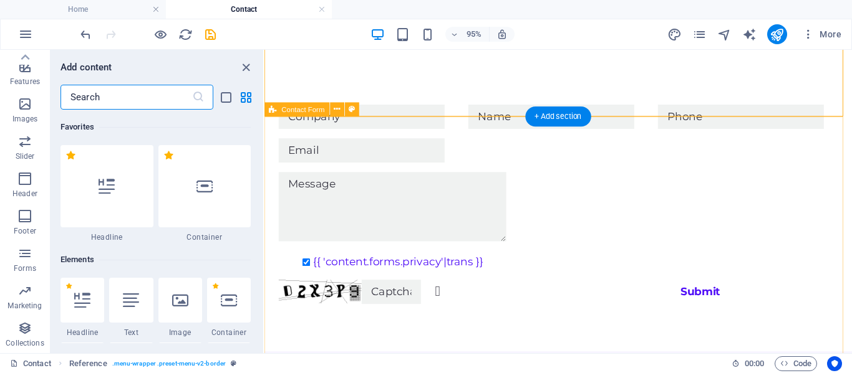
scroll to position [2181, 0]
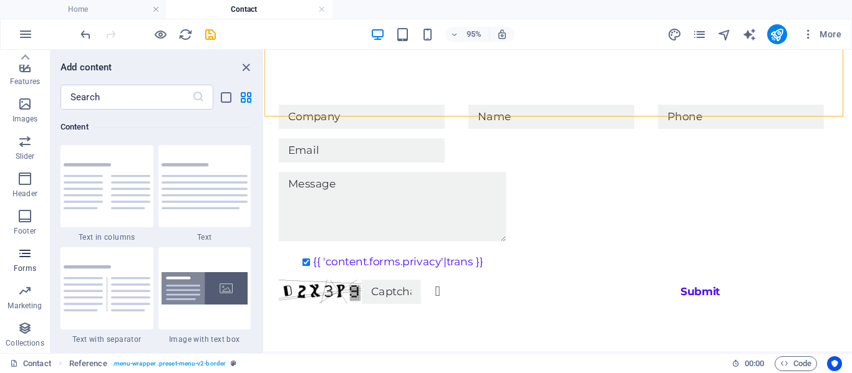
click at [27, 261] on icon "button" at bounding box center [24, 253] width 15 height 15
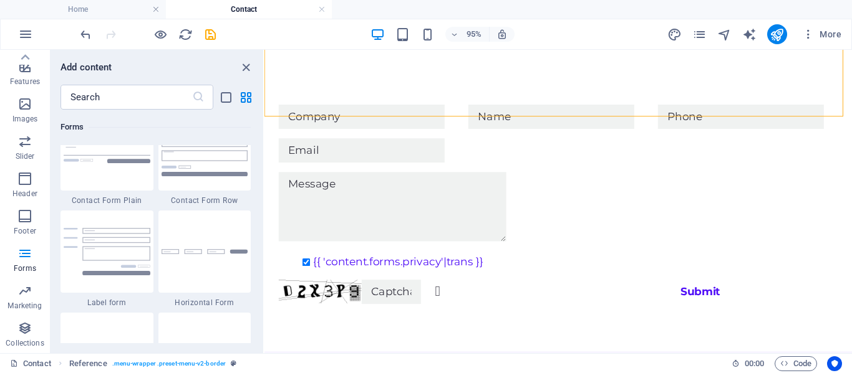
scroll to position [9199, 0]
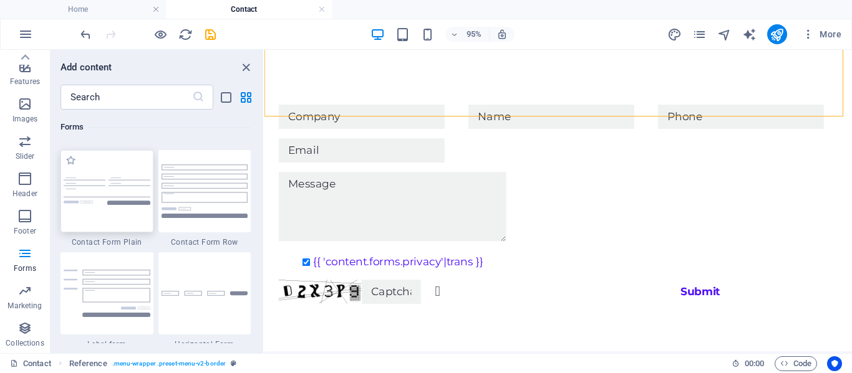
drag, startPoint x: 106, startPoint y: 193, endPoint x: 413, endPoint y: 201, distance: 307.5
click at [106, 193] on img at bounding box center [107, 191] width 87 height 27
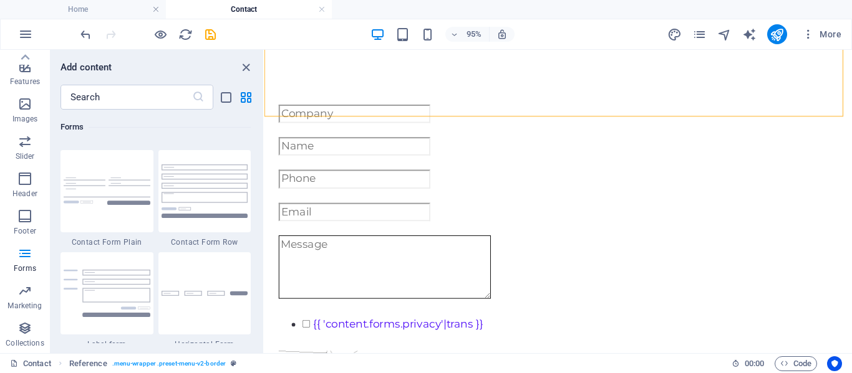
scroll to position [418, 0]
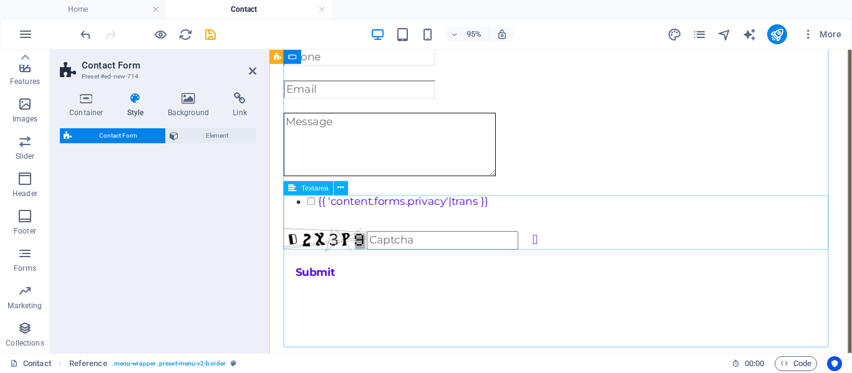
select select "rem"
select select "preset-contact-form-v3-plain"
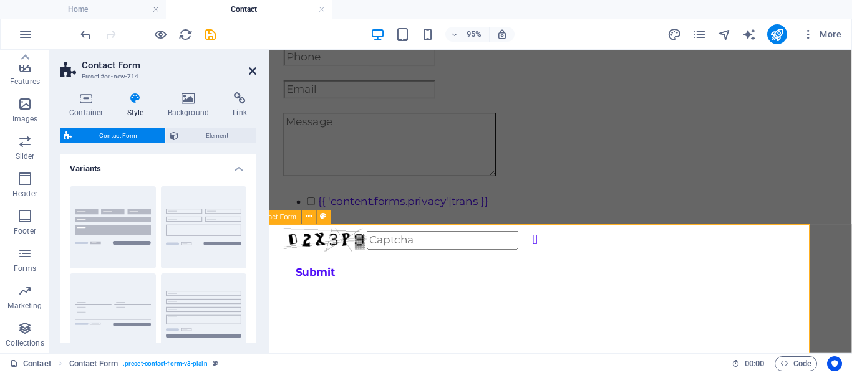
click at [252, 71] on icon at bounding box center [252, 71] width 7 height 10
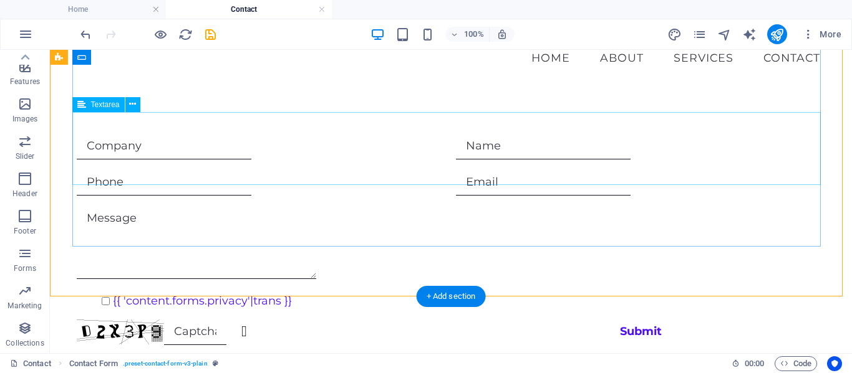
scroll to position [419, 0]
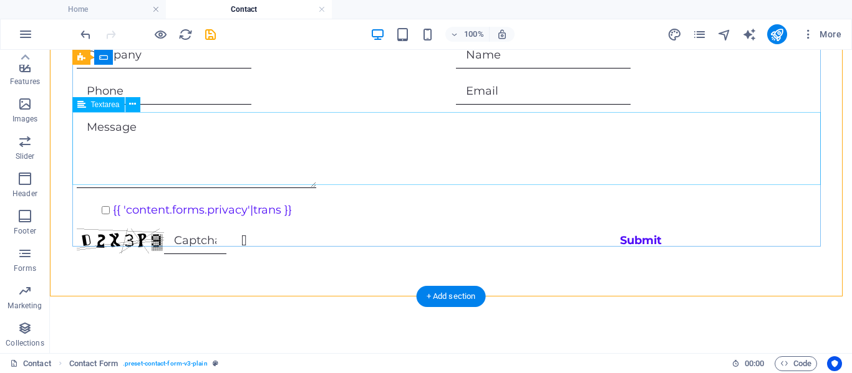
click at [261, 203] on div "{{ 'content.forms.privacy'|trans }}" at bounding box center [451, 211] width 748 height 16
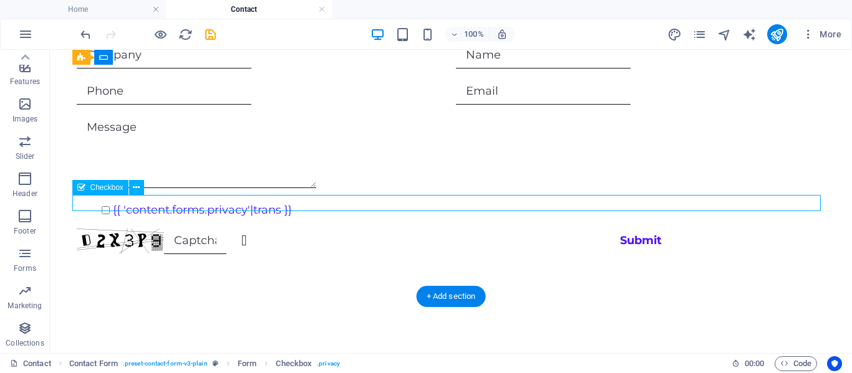
click at [261, 203] on div "{{ 'content.forms.privacy'|trans }}" at bounding box center [451, 211] width 748 height 16
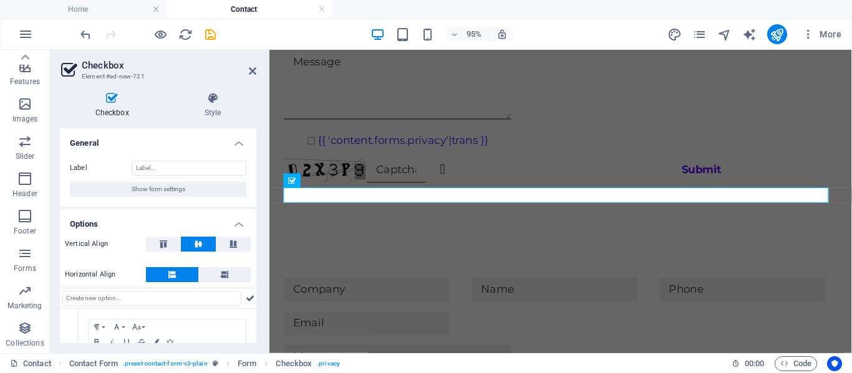
click at [416, 154] on div "{{ 'content.forms.privacy'|trans }}" at bounding box center [575, 146] width 583 height 16
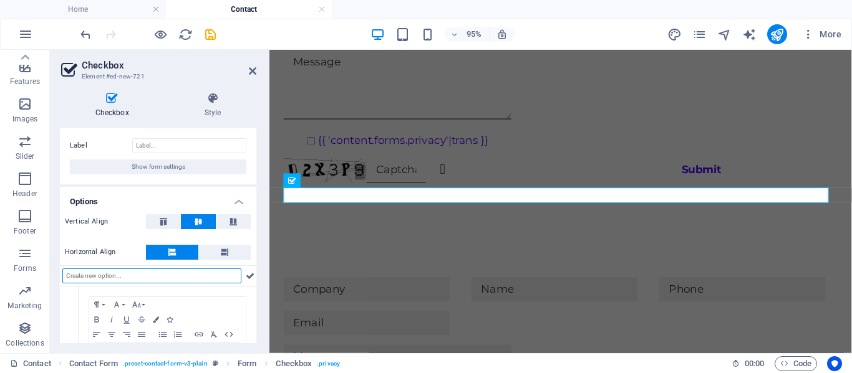
scroll to position [23, 0]
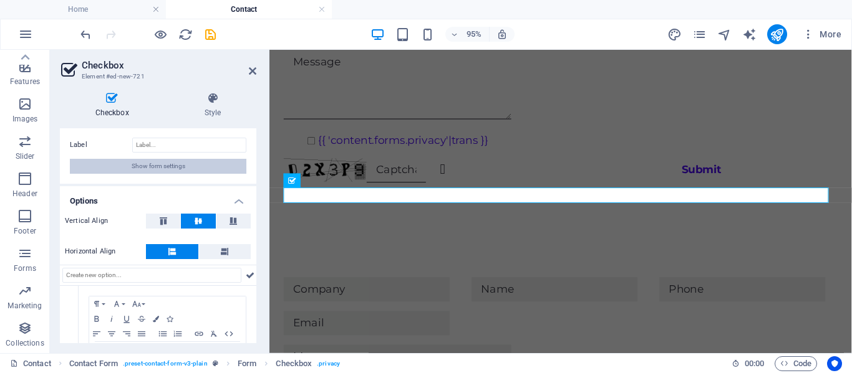
click at [172, 163] on span "Show form settings" at bounding box center [159, 166] width 54 height 15
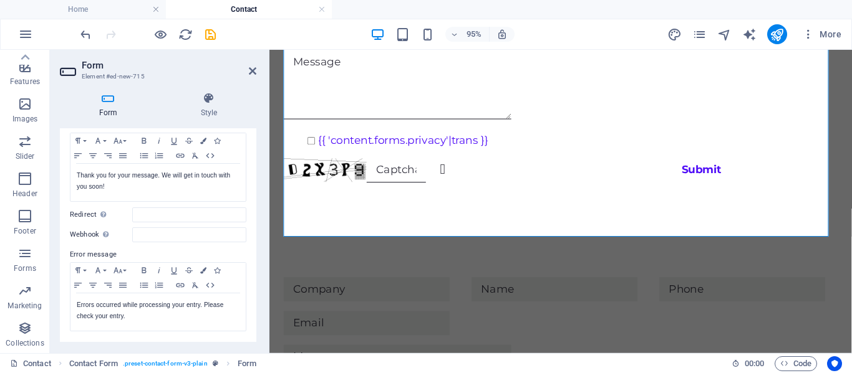
scroll to position [0, 0]
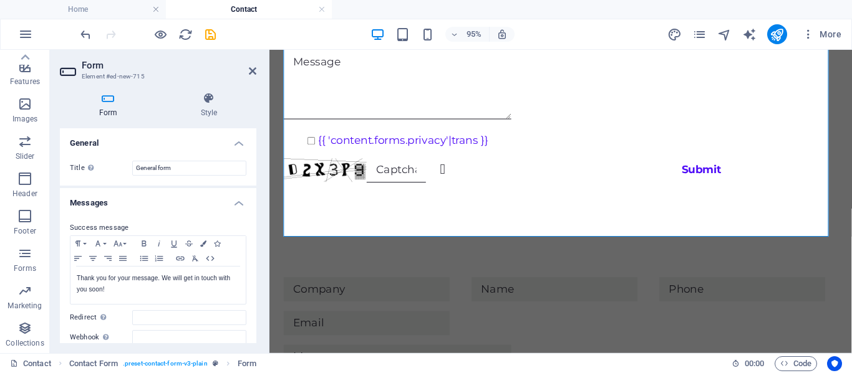
click at [338, 154] on div "{{ 'content.forms.privacy'|trans }}" at bounding box center [575, 146] width 583 height 16
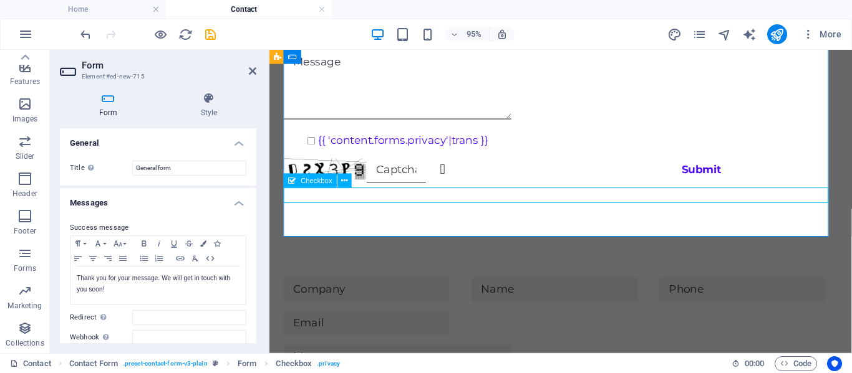
click at [338, 154] on div "{{ 'content.forms.privacy'|trans }}" at bounding box center [575, 146] width 583 height 16
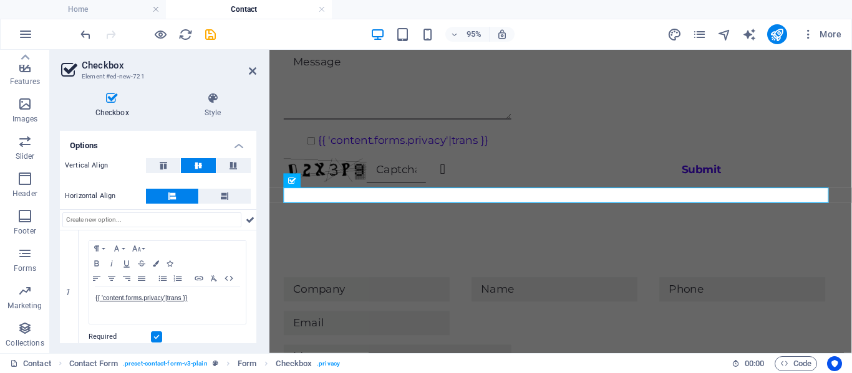
scroll to position [90, 0]
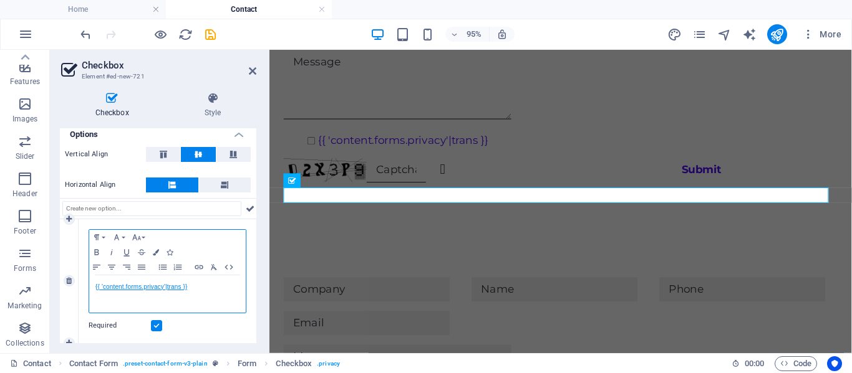
click at [183, 287] on link "{{ 'content.forms.privacy'|trans }}" at bounding box center [141, 287] width 92 height 7
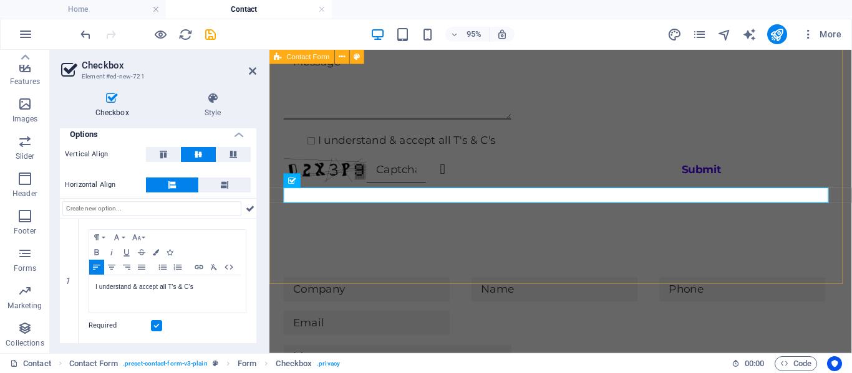
click at [555, 240] on div "I understand & accept all T's & C's Unreadable? Regenerate Submit" at bounding box center [575, 84] width 613 height 312
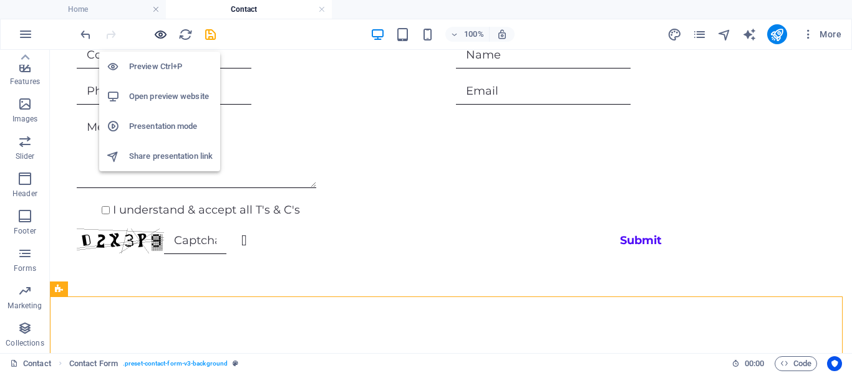
drag, startPoint x: 163, startPoint y: 33, endPoint x: 346, endPoint y: 76, distance: 187.7
click at [163, 33] on icon "button" at bounding box center [160, 34] width 14 height 14
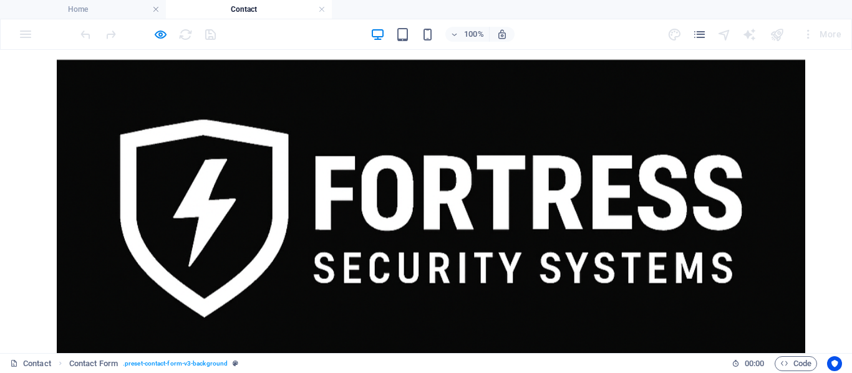
scroll to position [332, 0]
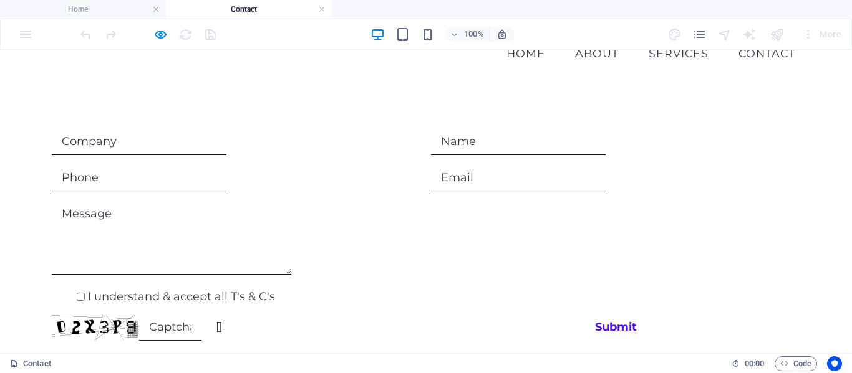
click at [494, 143] on input "text" at bounding box center [518, 142] width 175 height 26
click at [165, 181] on input "text" at bounding box center [139, 178] width 175 height 26
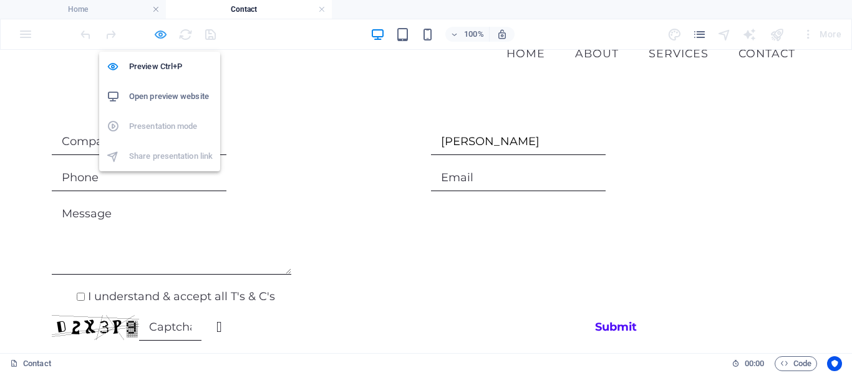
drag, startPoint x: 161, startPoint y: 34, endPoint x: 355, endPoint y: 153, distance: 228.1
click at [161, 34] on icon "button" at bounding box center [160, 34] width 14 height 14
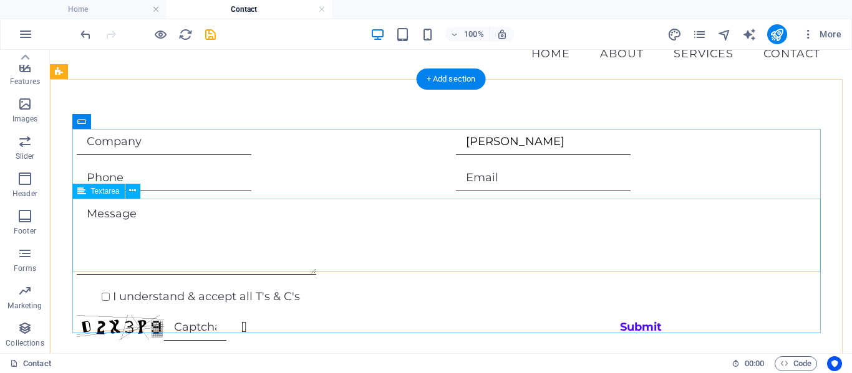
click at [584, 208] on div at bounding box center [451, 240] width 748 height 78
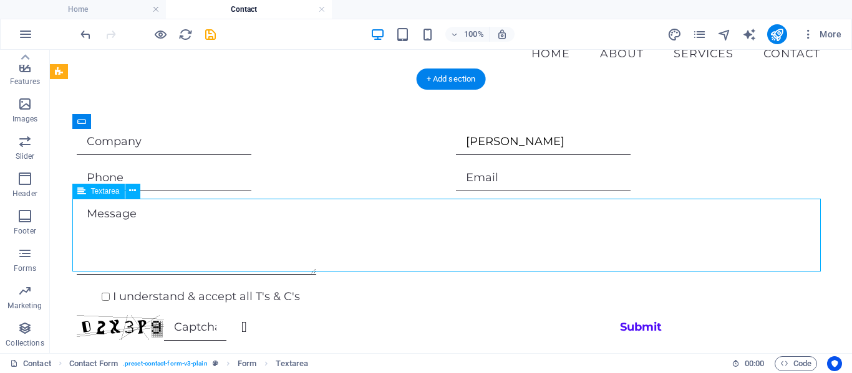
click at [554, 137] on div "Jacques Mong" at bounding box center [640, 142] width 369 height 26
click at [549, 141] on div "Jacques Mong" at bounding box center [640, 142] width 369 height 26
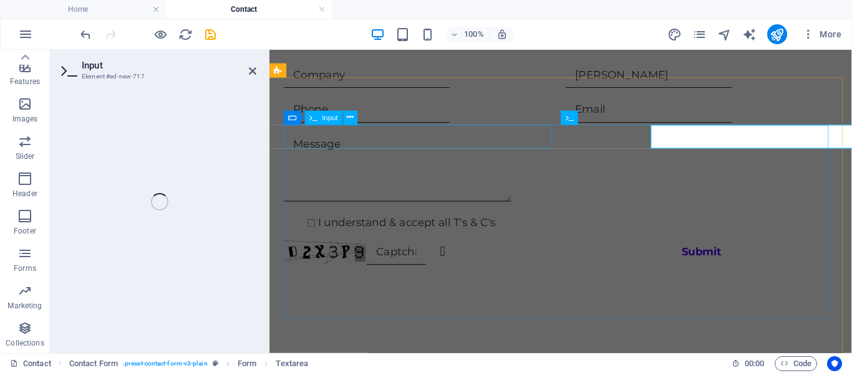
click at [668, 90] on input "Jacques Mong" at bounding box center [668, 77] width 175 height 26
click at [665, 90] on input "Jacques Mong" at bounding box center [668, 77] width 175 height 26
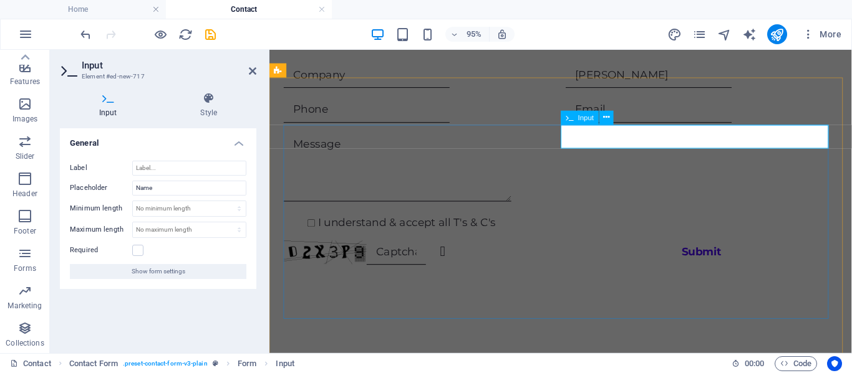
click at [665, 90] on input "Jacques Mong" at bounding box center [668, 77] width 175 height 26
type input "J"
click at [664, 215] on div at bounding box center [575, 176] width 583 height 78
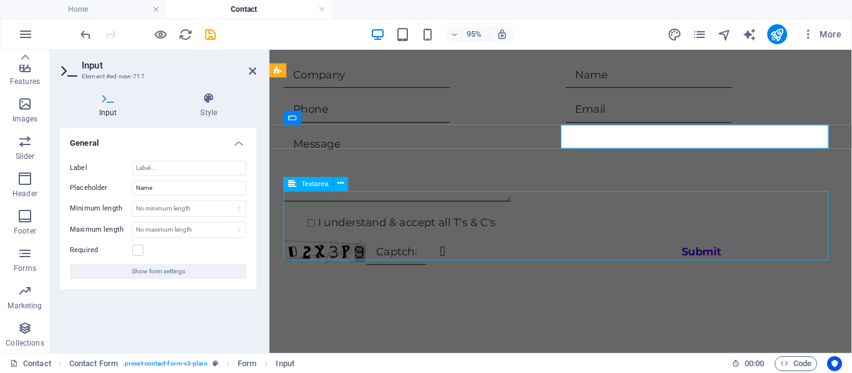
click at [664, 215] on div at bounding box center [575, 176] width 583 height 78
click at [851, 215] on div at bounding box center [575, 176] width 583 height 78
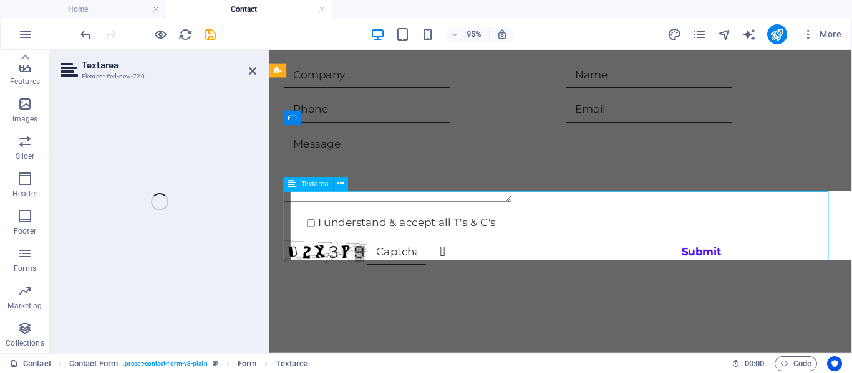
click at [576, 327] on div "I understand & accept all T's & C's Unreadable? Regenerate Submit" at bounding box center [575, 170] width 613 height 312
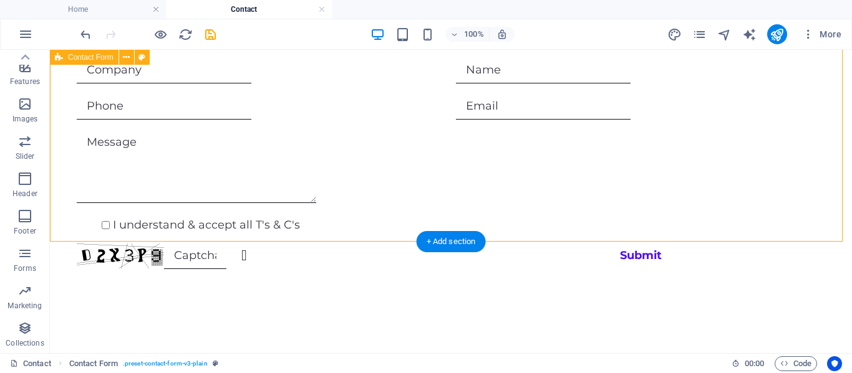
scroll to position [542, 0]
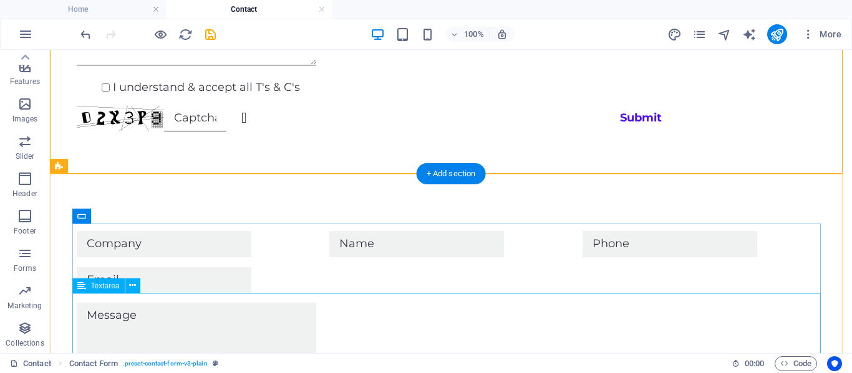
click at [510, 315] on div at bounding box center [451, 341] width 748 height 77
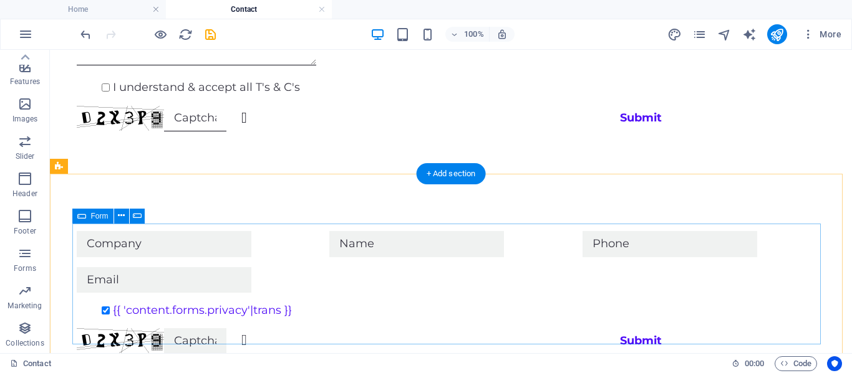
click at [527, 196] on div "{{ 'content.forms.privacy'|trans }} Unreadable? Regenerate Submit" at bounding box center [451, 292] width 802 height 223
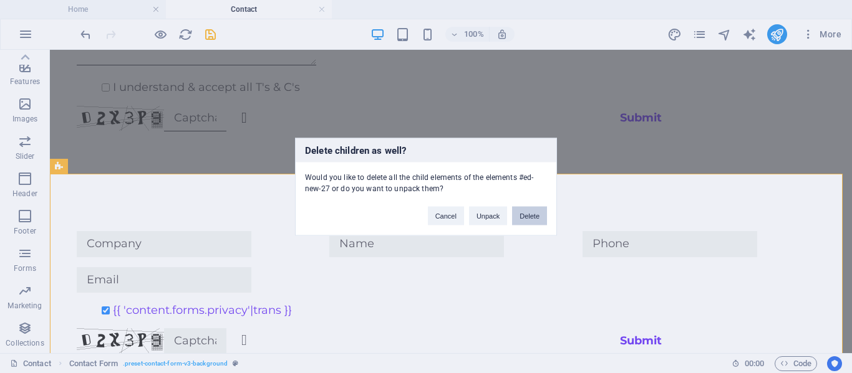
click at [537, 210] on button "Delete" at bounding box center [529, 215] width 35 height 19
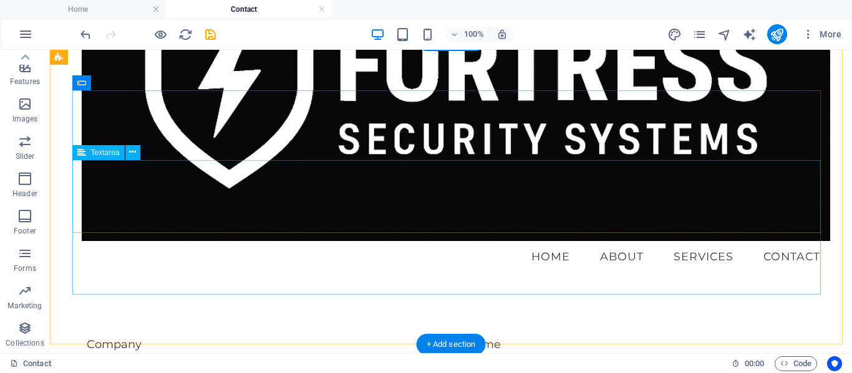
scroll to position [489, 0]
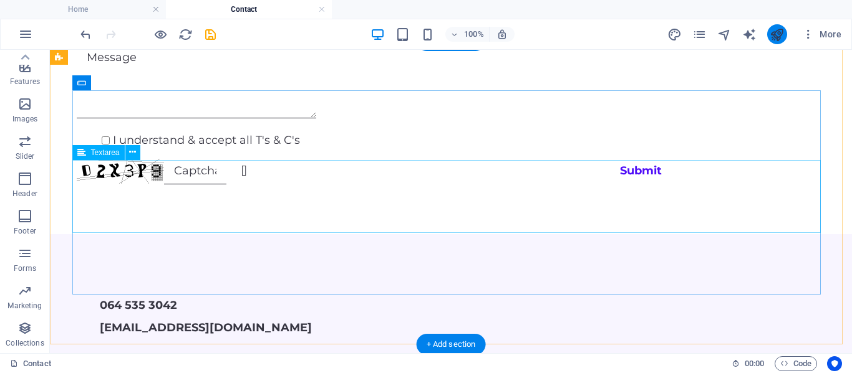
click at [207, 37] on icon "save" at bounding box center [210, 34] width 14 height 14
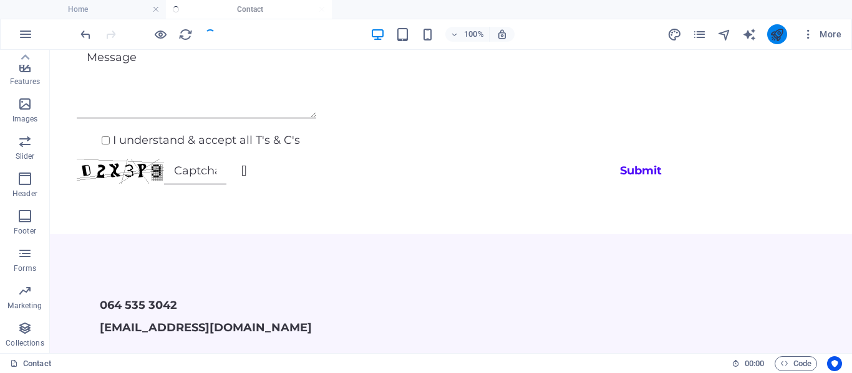
checkbox input "false"
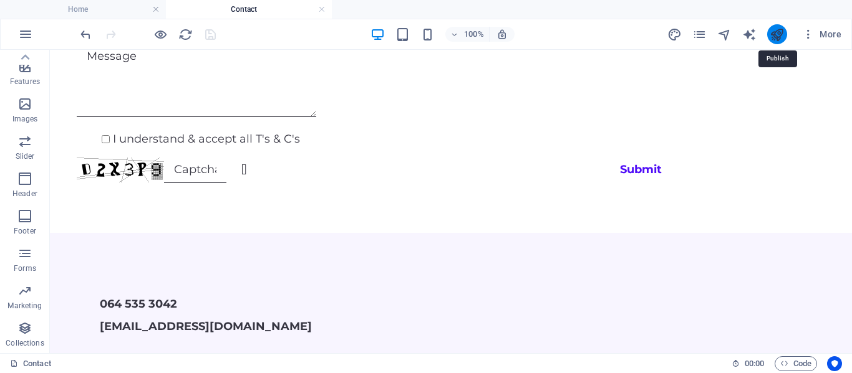
click at [774, 33] on icon "publish" at bounding box center [776, 34] width 14 height 14
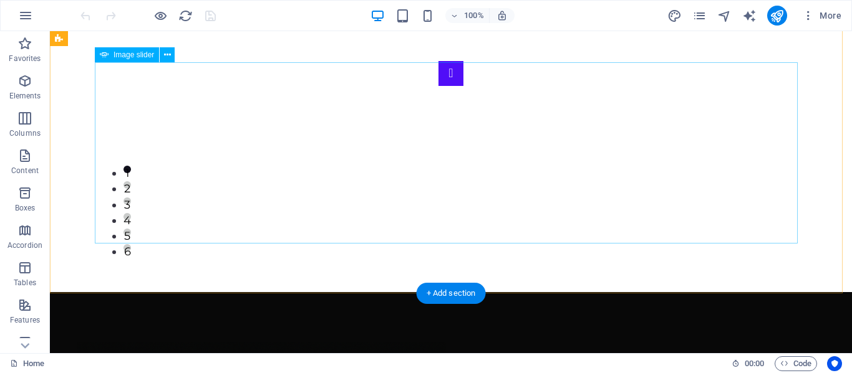
scroll to position [524, 0]
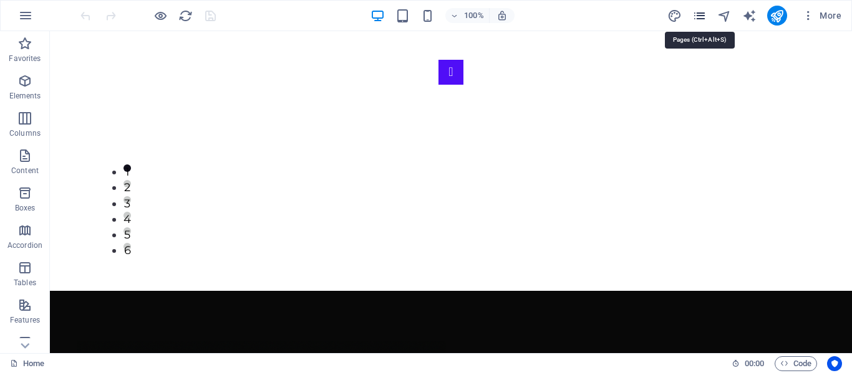
click at [696, 10] on icon "pages" at bounding box center [699, 16] width 14 height 14
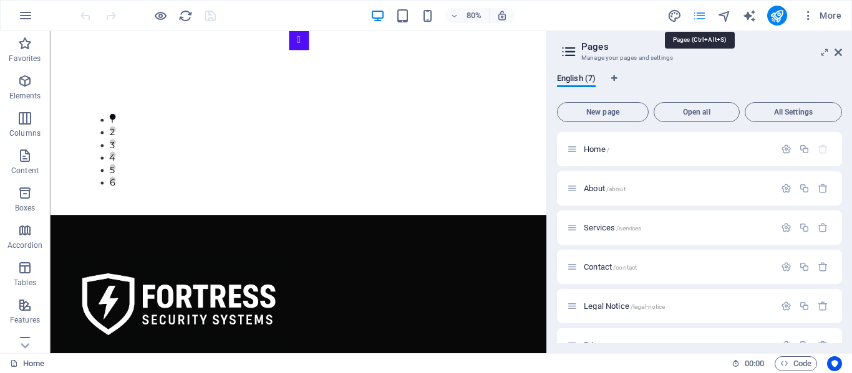
scroll to position [555, 0]
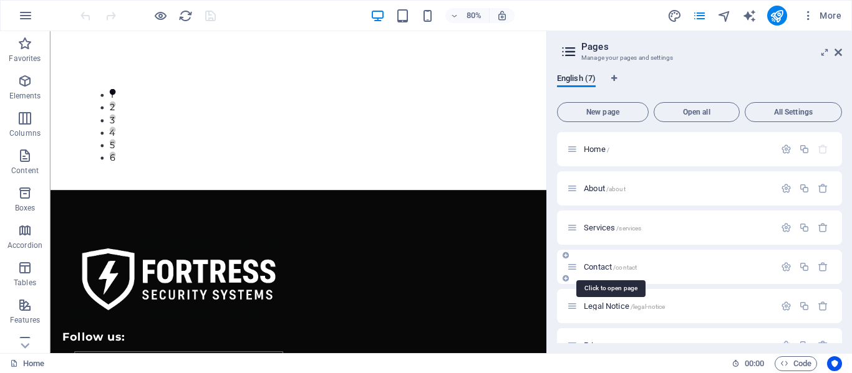
click at [599, 264] on span "Contact /contact" at bounding box center [610, 266] width 53 height 9
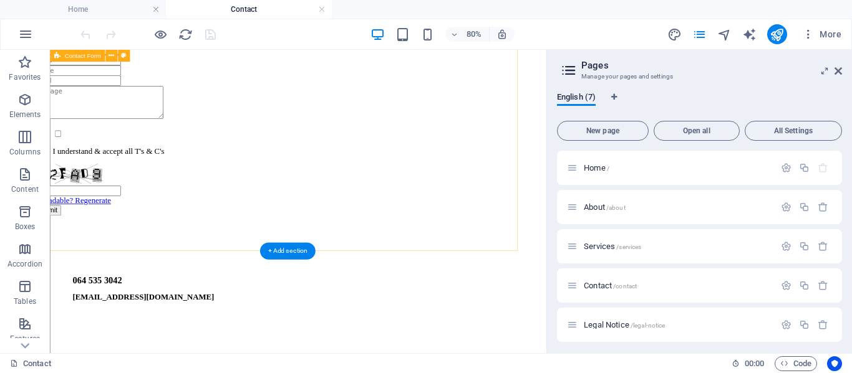
scroll to position [414, 0]
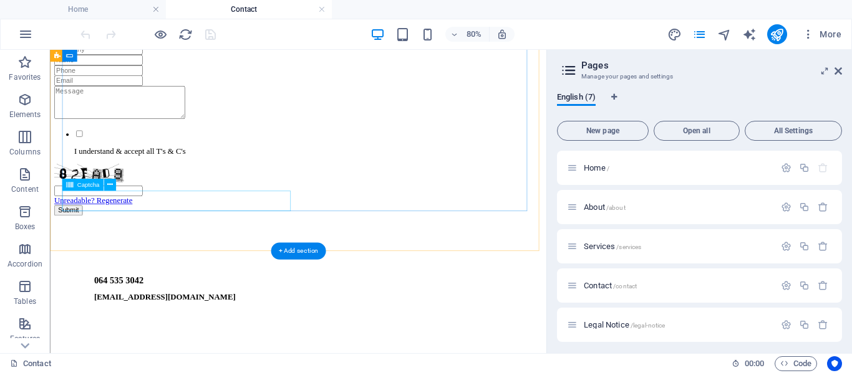
click at [123, 238] on div "Unreadable? Regenerate" at bounding box center [360, 219] width 610 height 52
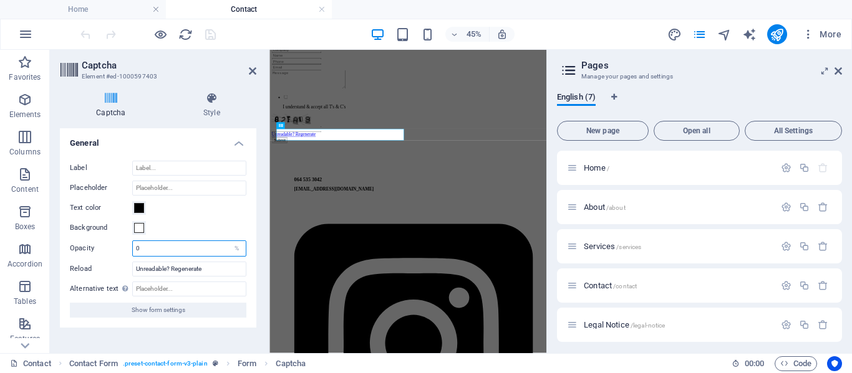
click at [187, 244] on input "0" at bounding box center [189, 248] width 113 height 15
click at [187, 244] on input "100" at bounding box center [189, 248] width 113 height 15
type input "1"
type input "0"
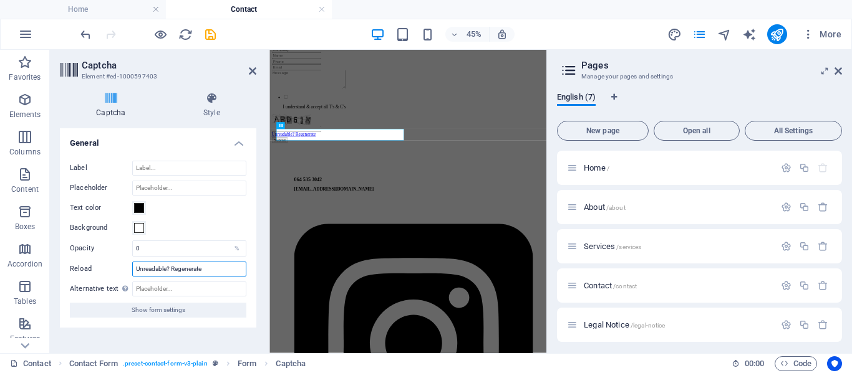
click at [199, 267] on input "Unreadable? Regenerate" at bounding box center [189, 269] width 114 height 15
click at [208, 267] on input "Unreadable? Regenerate" at bounding box center [189, 269] width 114 height 15
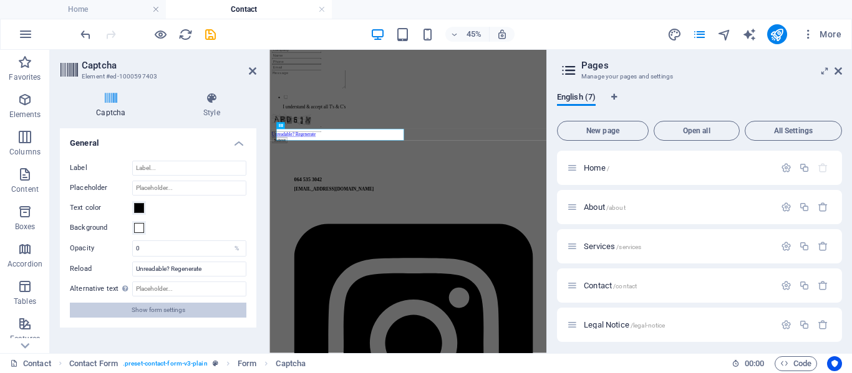
click at [165, 310] on span "Show form settings" at bounding box center [159, 310] width 54 height 15
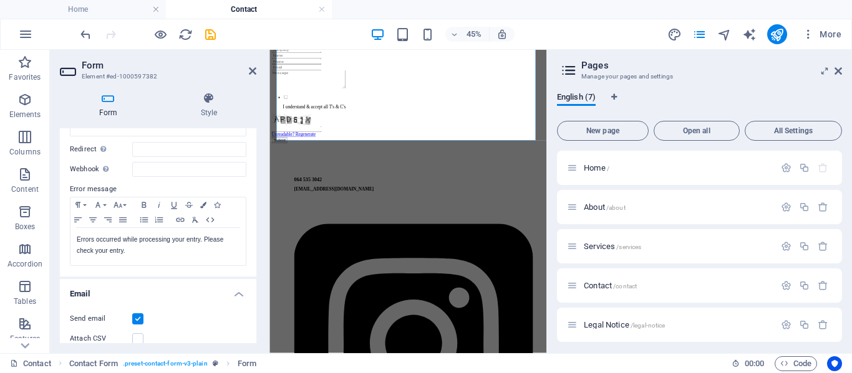
scroll to position [0, 0]
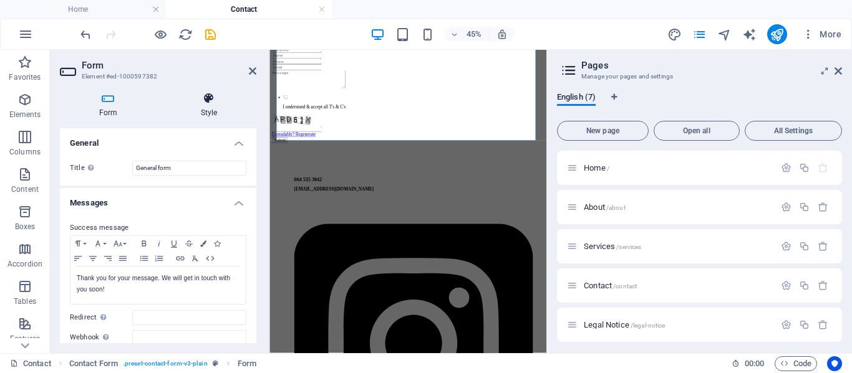
click at [210, 110] on h4 "Style" at bounding box center [208, 105] width 95 height 26
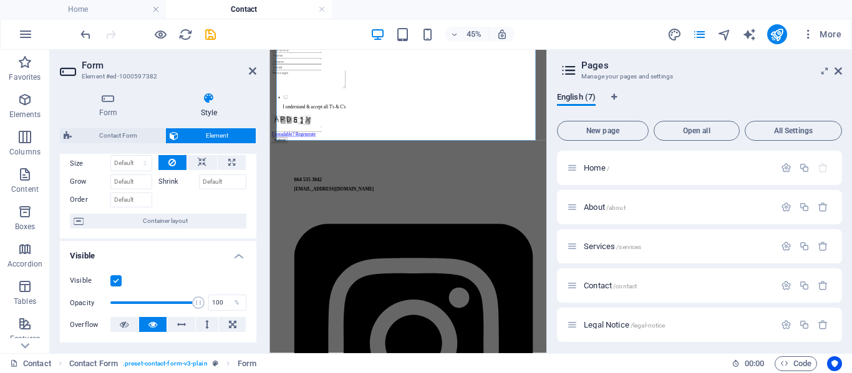
scroll to position [51, 0]
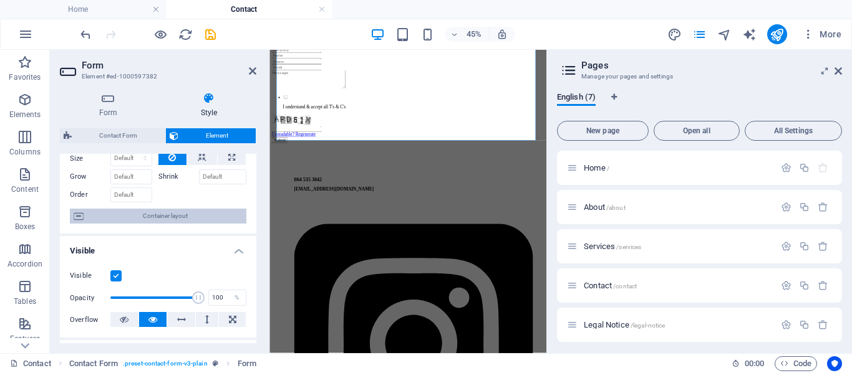
click at [170, 212] on span "Container layout" at bounding box center [164, 216] width 155 height 15
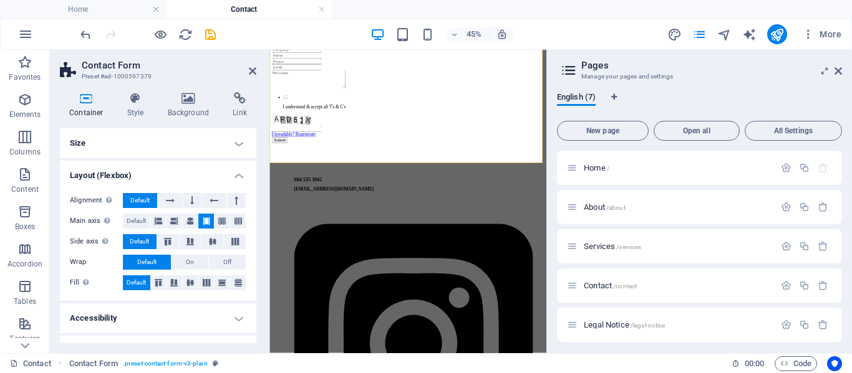
scroll to position [22, 0]
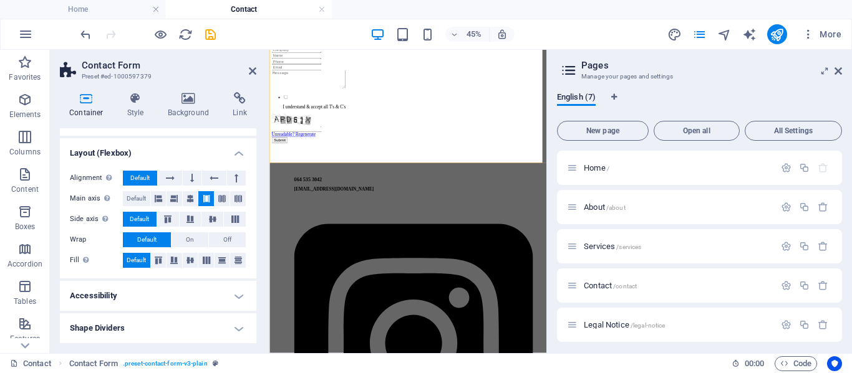
click at [178, 294] on h4 "Accessibility" at bounding box center [158, 296] width 196 height 30
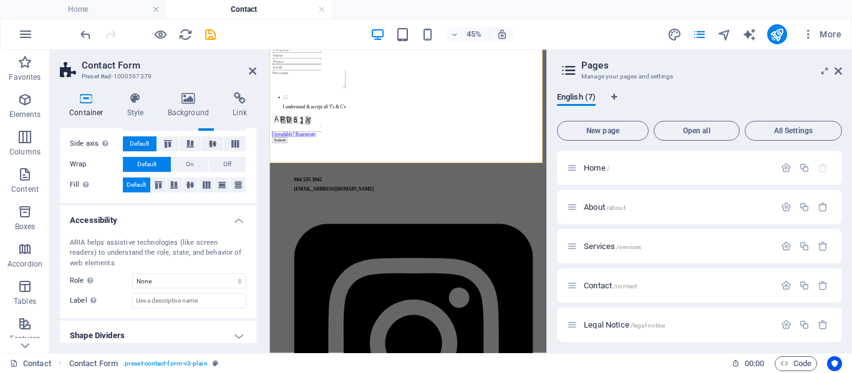
scroll to position [105, 0]
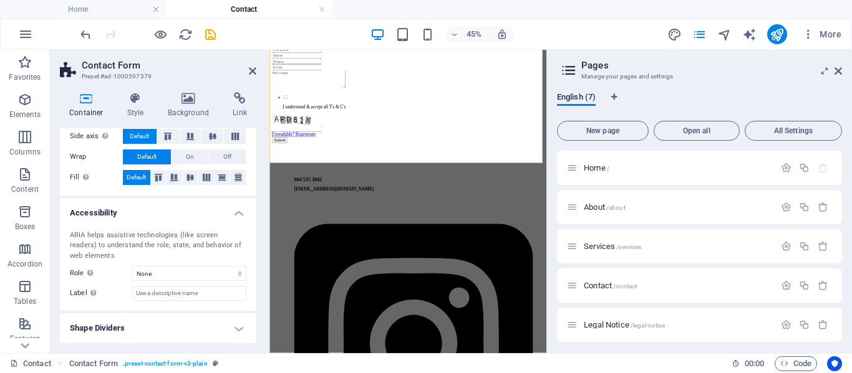
click at [150, 320] on h4 "Shape Dividers" at bounding box center [158, 329] width 196 height 30
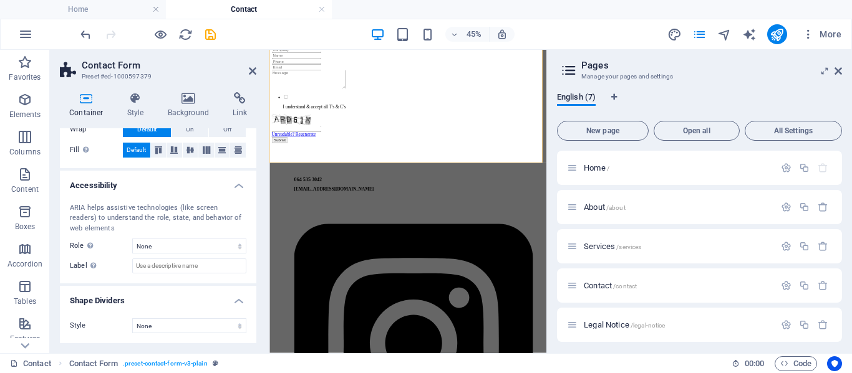
scroll to position [0, 0]
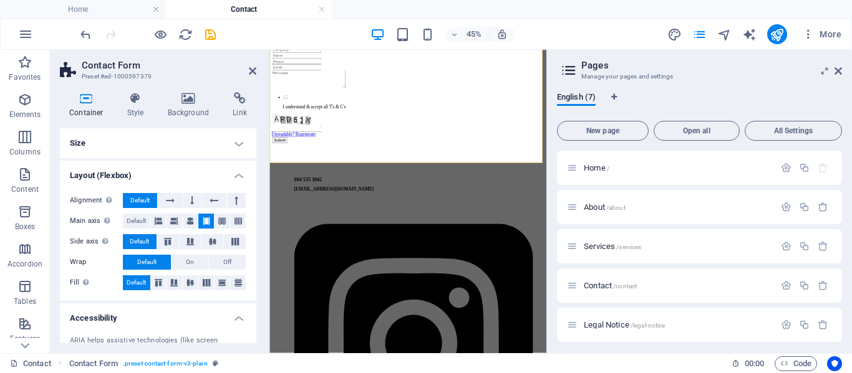
click at [241, 177] on h4 "Layout (Flexbox)" at bounding box center [158, 172] width 196 height 22
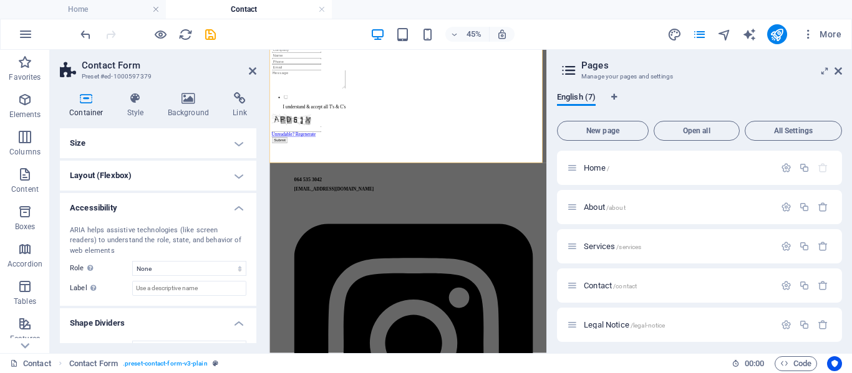
click at [241, 208] on h4 "Accessibility" at bounding box center [158, 204] width 196 height 22
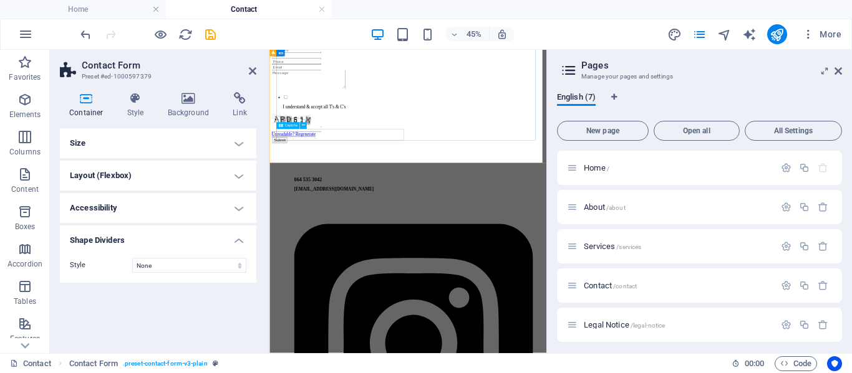
click at [385, 233] on input "text" at bounding box center [329, 226] width 110 height 13
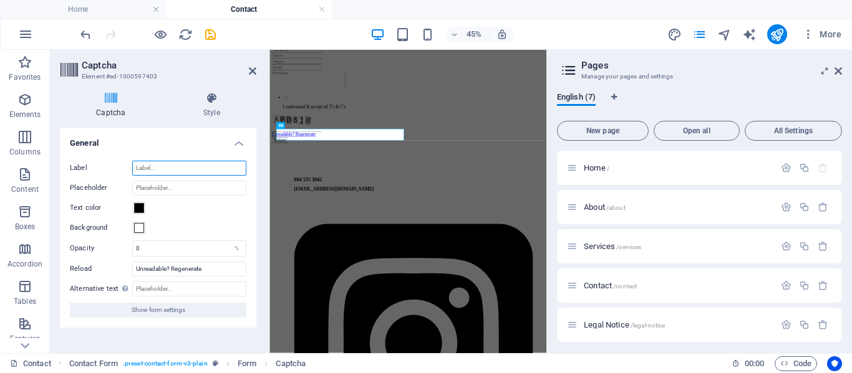
click at [175, 169] on input "Label" at bounding box center [189, 168] width 114 height 15
click at [177, 188] on input "Placeholder" at bounding box center [189, 188] width 114 height 15
click at [206, 107] on h4 "Style" at bounding box center [211, 105] width 89 height 26
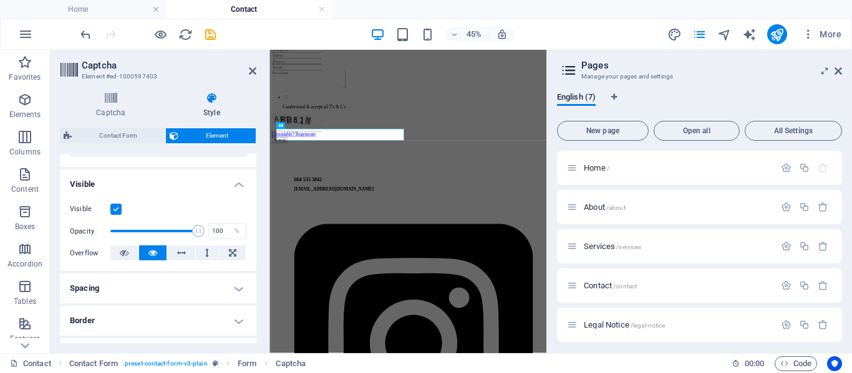
scroll to position [118, 0]
click at [132, 254] on button at bounding box center [124, 252] width 28 height 15
click at [209, 36] on icon "save" at bounding box center [210, 34] width 14 height 14
checkbox input "false"
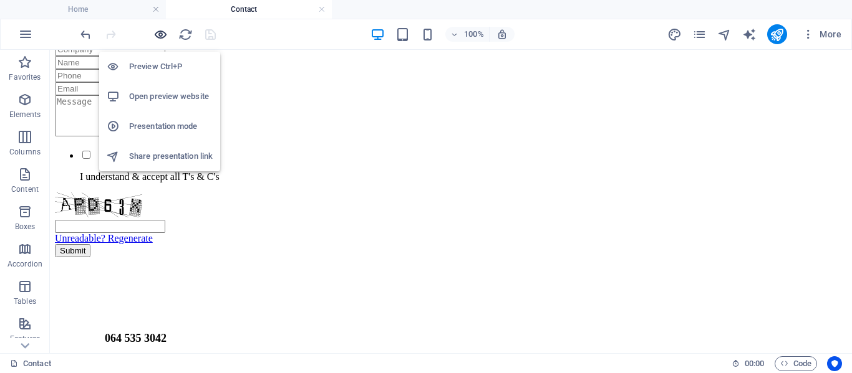
click at [163, 36] on icon "button" at bounding box center [160, 34] width 14 height 14
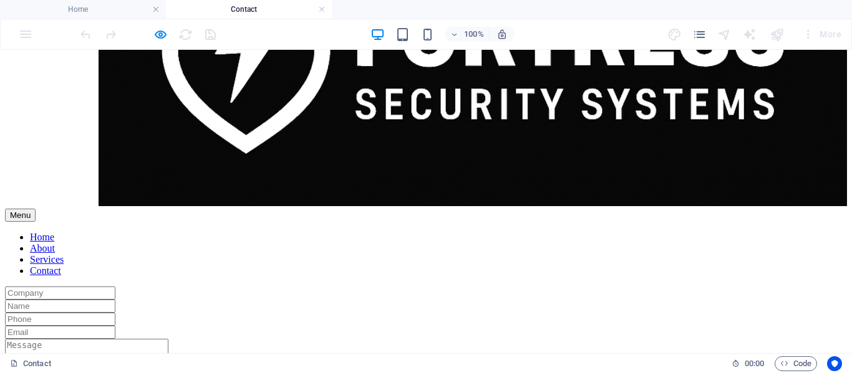
scroll to position [282, 0]
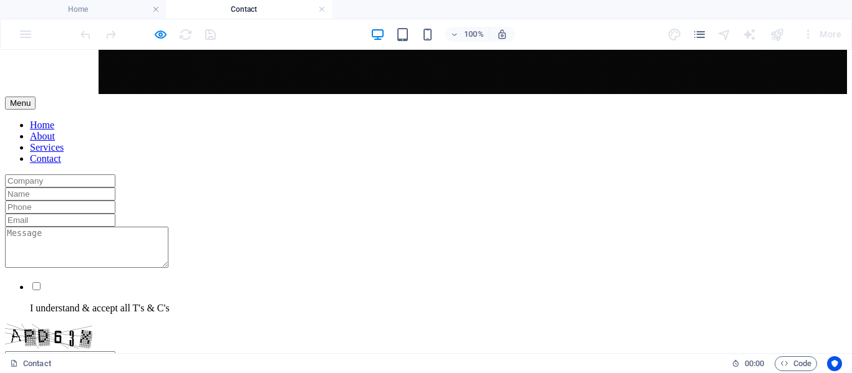
click at [115, 189] on input "text" at bounding box center [60, 194] width 110 height 13
type input "Jac"
click at [115, 214] on input "text" at bounding box center [60, 207] width 110 height 13
type input "0325"
click at [115, 227] on input "email" at bounding box center [60, 220] width 110 height 13
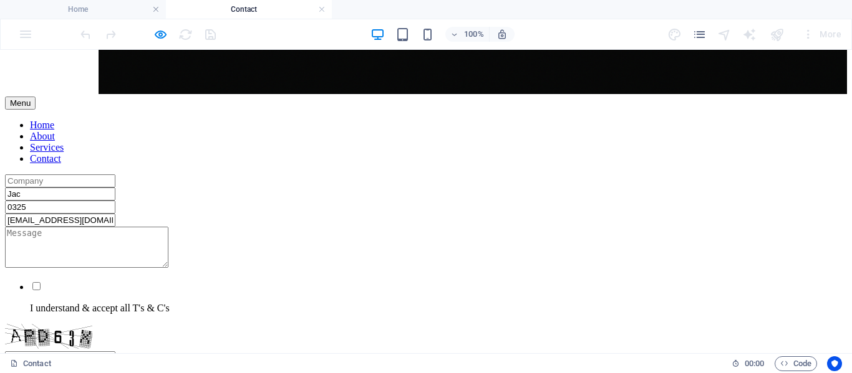
type input "[EMAIL_ADDRESS][DOMAIN_NAME]"
click at [168, 268] on textarea at bounding box center [86, 247] width 163 height 41
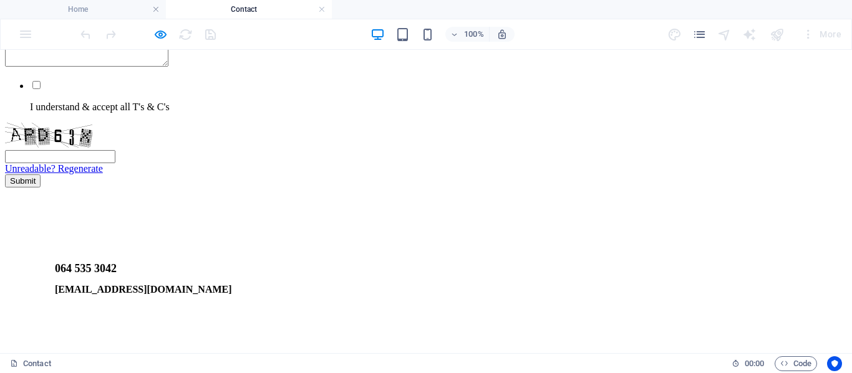
scroll to position [486, 0]
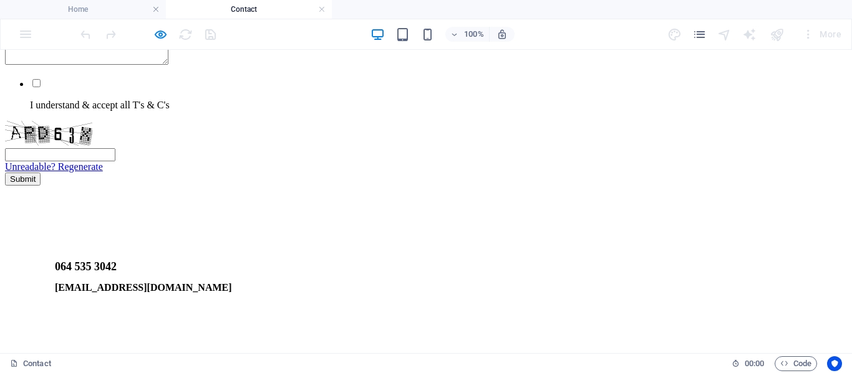
type textarea "hi"
click at [41, 87] on input "I understand & accept all T's & C's" at bounding box center [36, 83] width 8 height 8
checkbox input "true"
click at [115, 161] on input "text" at bounding box center [60, 154] width 110 height 13
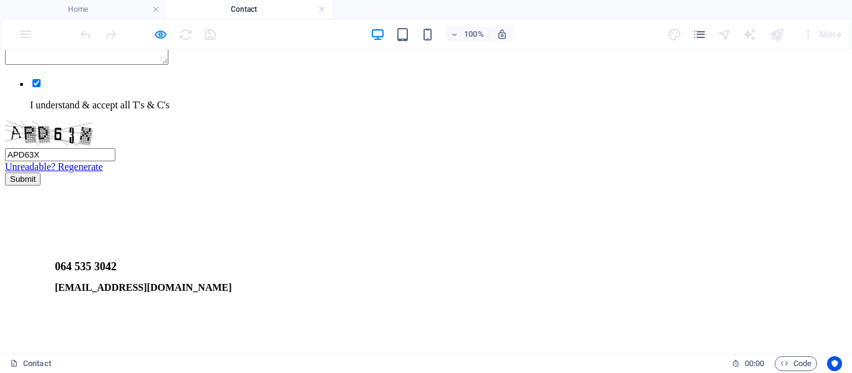
type input "APD63X"
click at [41, 173] on button "Submit" at bounding box center [23, 179] width 36 height 13
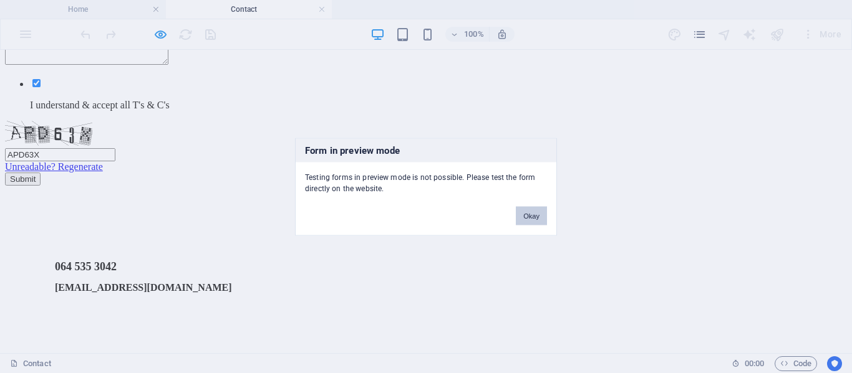
click at [534, 216] on button "Okay" at bounding box center [531, 215] width 31 height 19
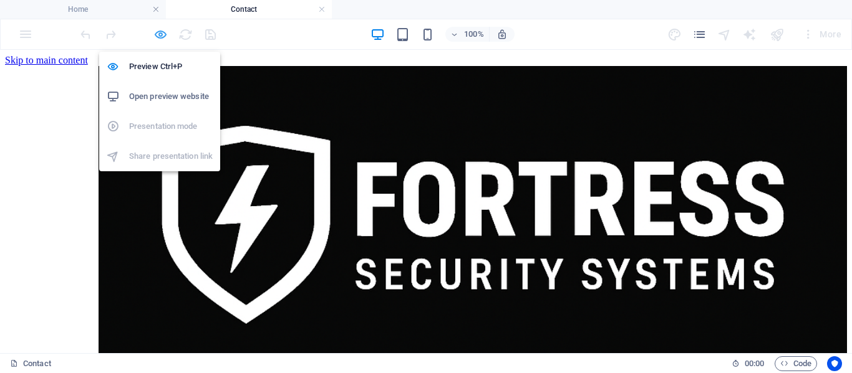
click at [155, 35] on icon "button" at bounding box center [160, 34] width 14 height 14
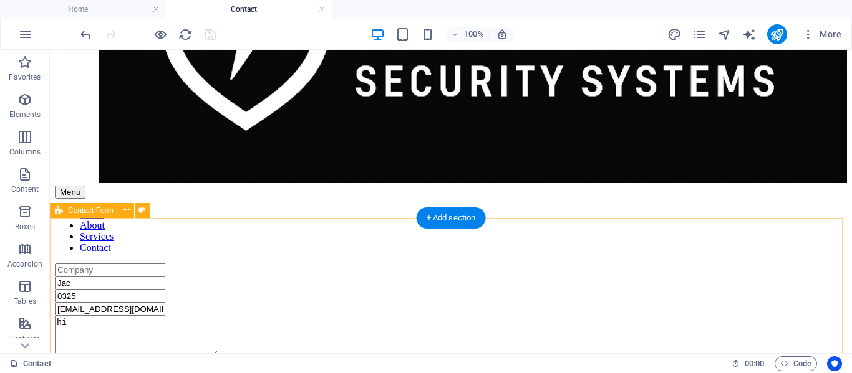
scroll to position [194, 0]
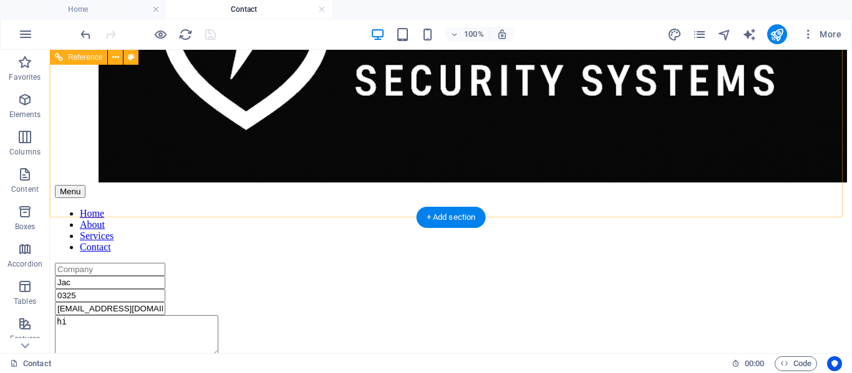
click at [339, 208] on nav "Home About Services Contact" at bounding box center [451, 230] width 792 height 45
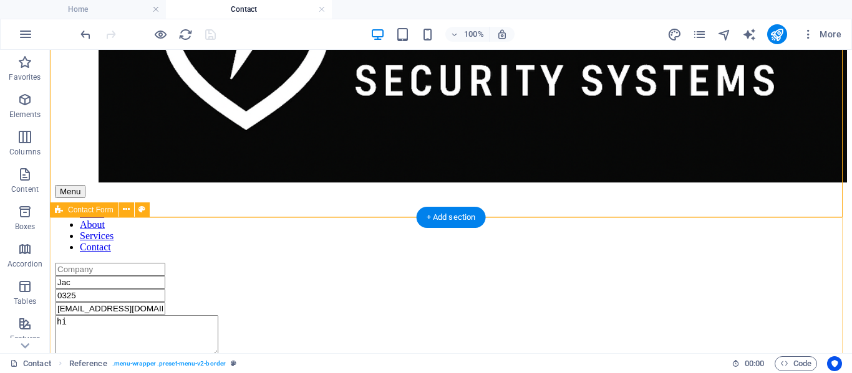
click at [341, 263] on div "Jac 0325 [EMAIL_ADDRESS][DOMAIN_NAME] hi I understand & accept all T's & C's AP…" at bounding box center [451, 370] width 792 height 214
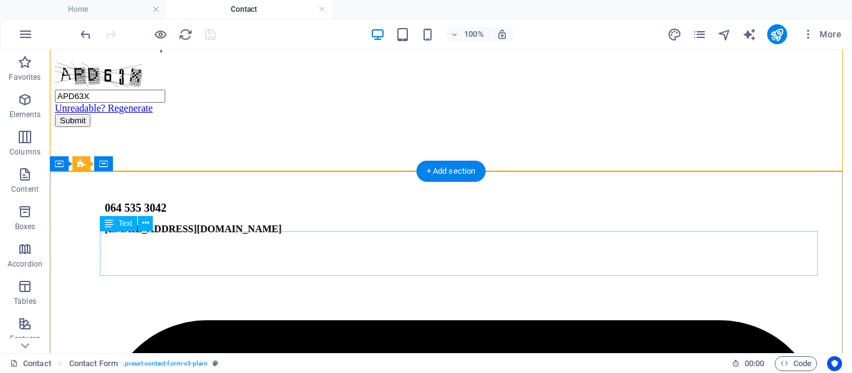
scroll to position [545, 0]
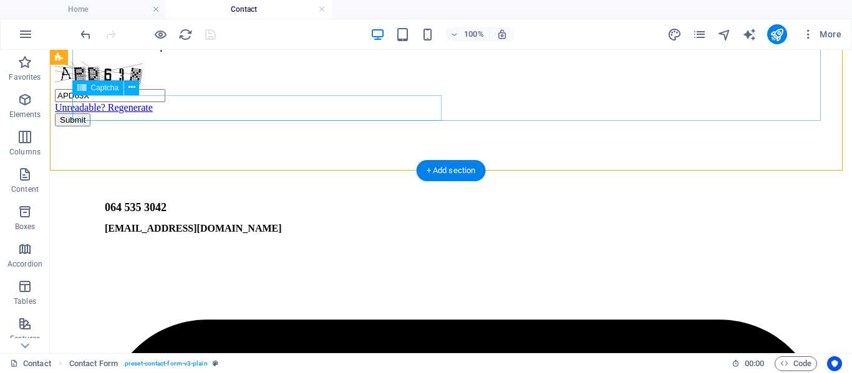
click at [204, 110] on div "APD63X Unreadable? Regenerate" at bounding box center [451, 88] width 792 height 52
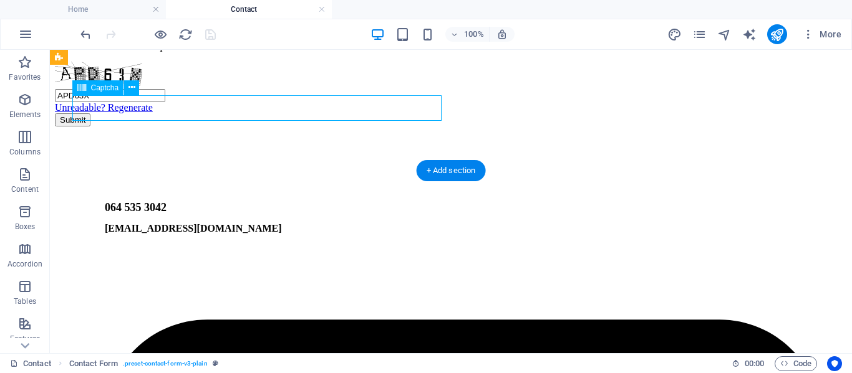
click at [204, 110] on div "APD63X Unreadable? Regenerate" at bounding box center [451, 88] width 792 height 52
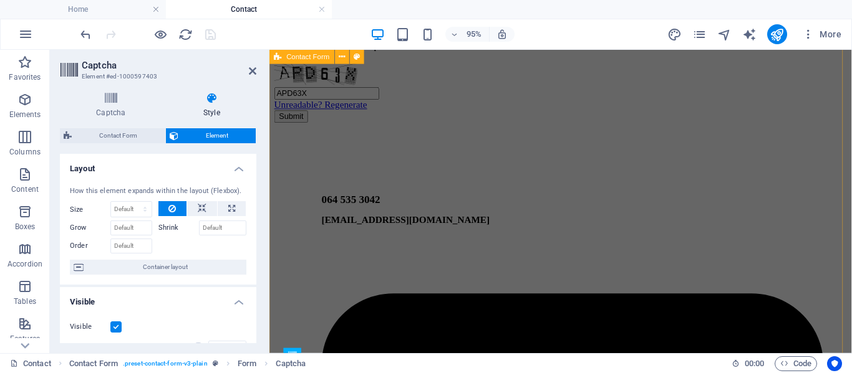
scroll to position [0, 0]
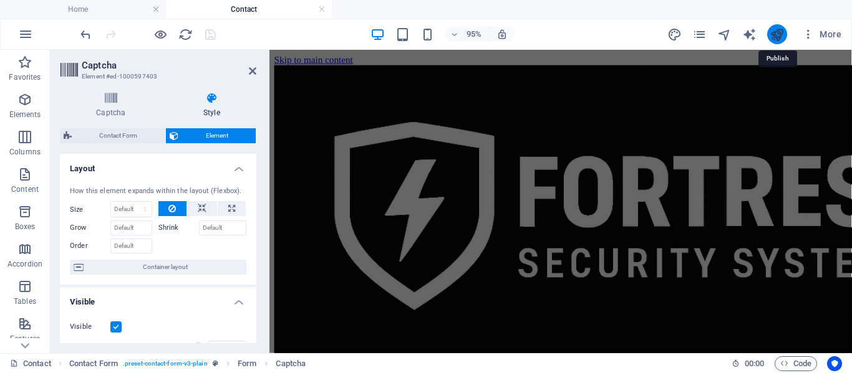
click at [773, 35] on icon "publish" at bounding box center [776, 34] width 14 height 14
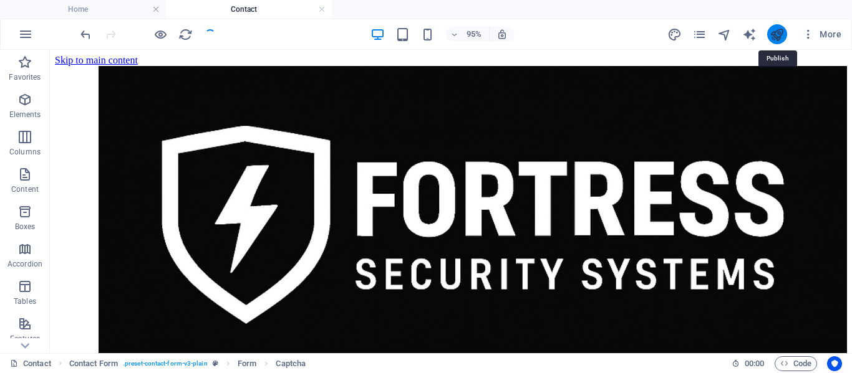
scroll to position [451, 0]
